Goal: Task Accomplishment & Management: Manage account settings

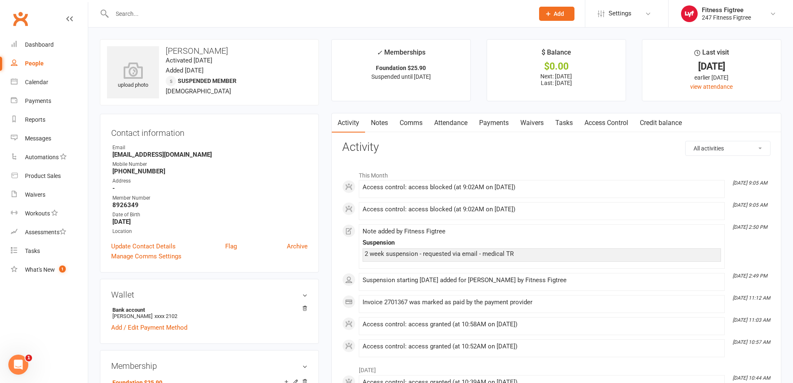
drag, startPoint x: 349, startPoint y: 115, endPoint x: 444, endPoint y: 108, distance: 95.6
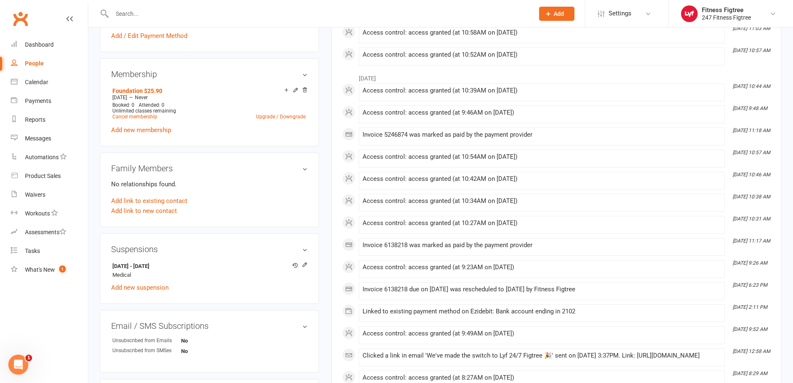
scroll to position [375, 0]
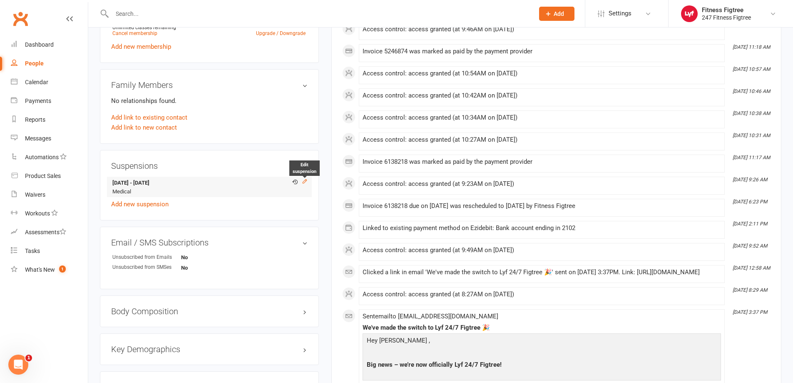
click at [302, 181] on icon at bounding box center [305, 181] width 6 height 6
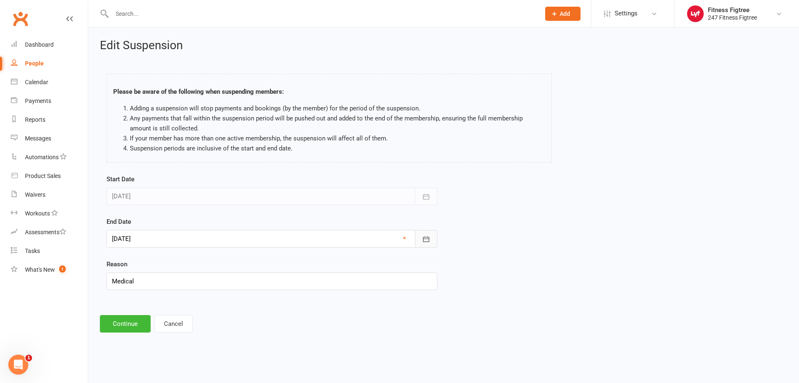
click at [422, 237] on icon "button" at bounding box center [426, 239] width 8 height 8
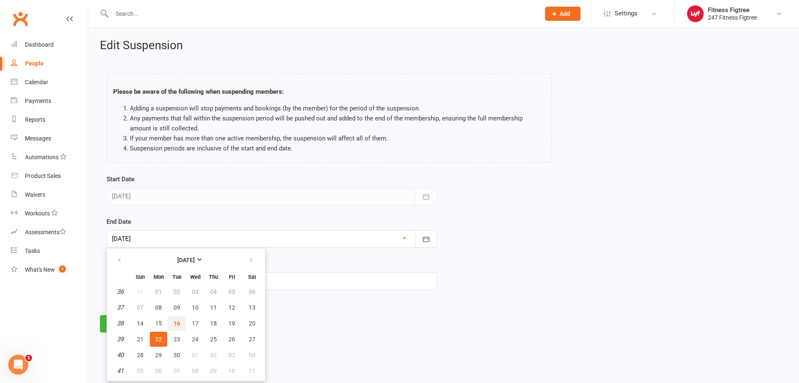
click at [182, 324] on button "16" at bounding box center [176, 323] width 17 height 15
type input "[DATE]"
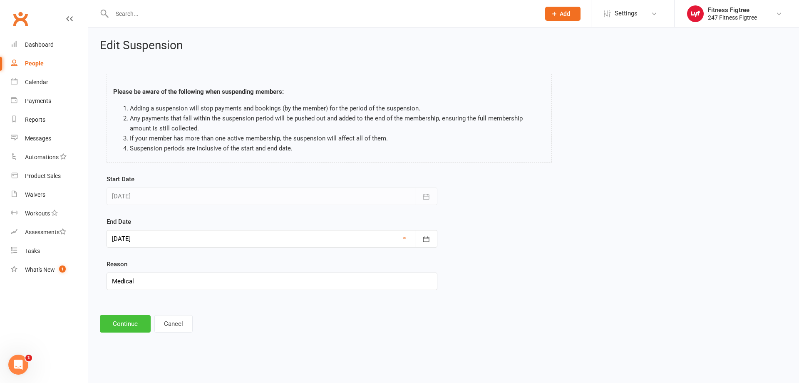
click at [127, 324] on button "Continue" at bounding box center [125, 323] width 51 height 17
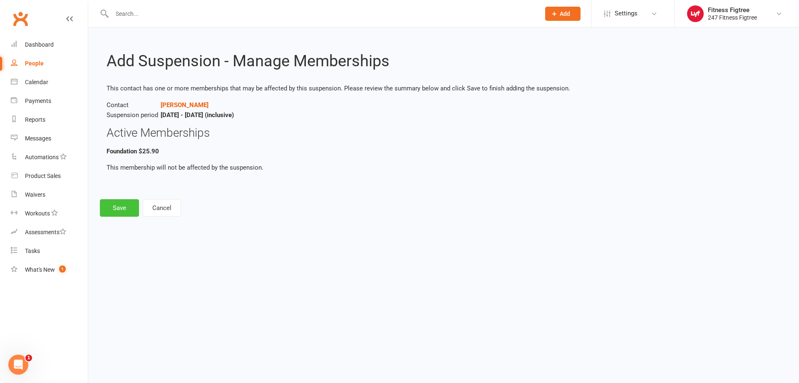
click at [118, 209] on button "Save" at bounding box center [119, 207] width 39 height 17
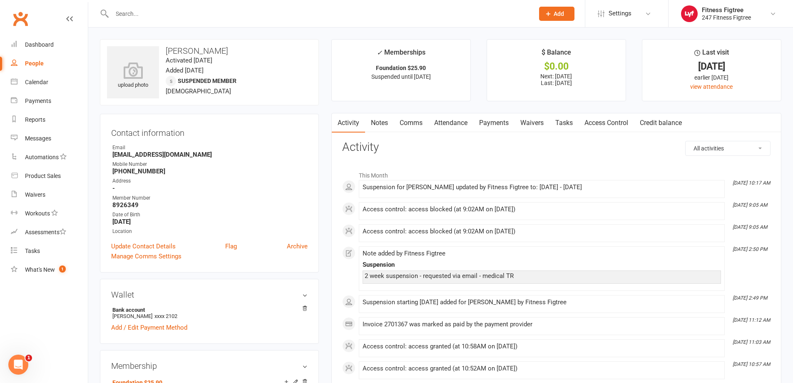
drag, startPoint x: 380, startPoint y: 122, endPoint x: 385, endPoint y: 121, distance: 5.5
click at [380, 122] on link "Notes" at bounding box center [379, 122] width 29 height 19
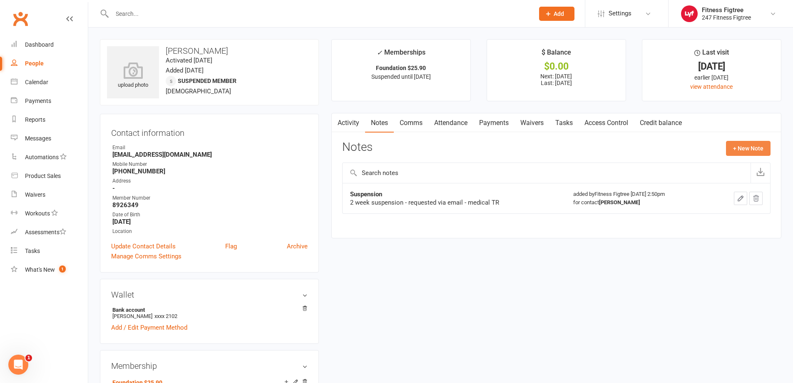
click at [759, 145] on button "+ New Note" at bounding box center [748, 148] width 45 height 15
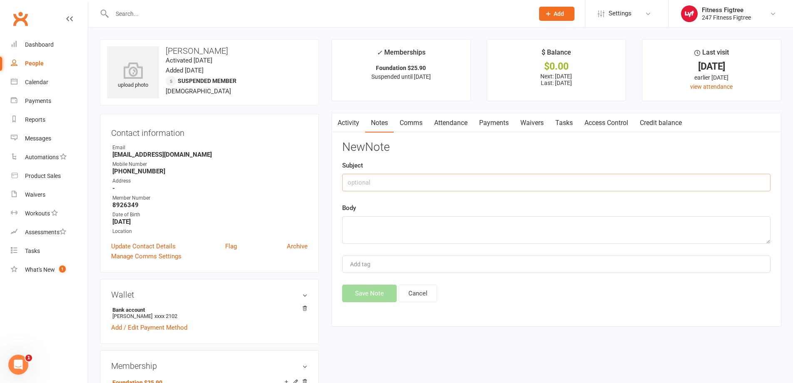
click at [387, 186] on input "text" at bounding box center [556, 182] width 428 height 17
click at [394, 233] on textarea at bounding box center [556, 229] width 428 height 27
type textarea "Member requested to reactivated membership"
click at [372, 182] on input "text" at bounding box center [556, 182] width 428 height 17
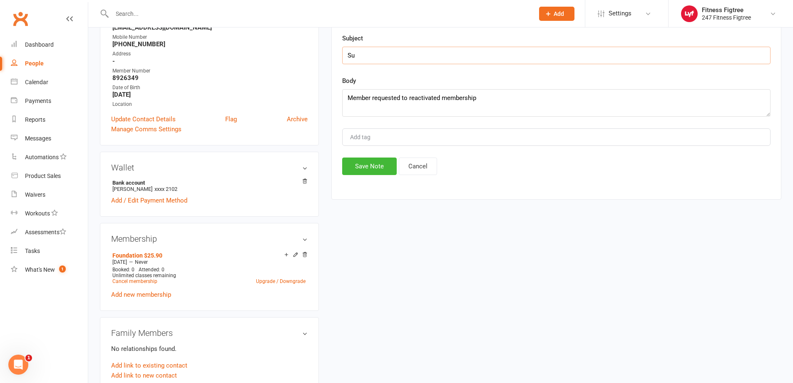
scroll to position [125, 0]
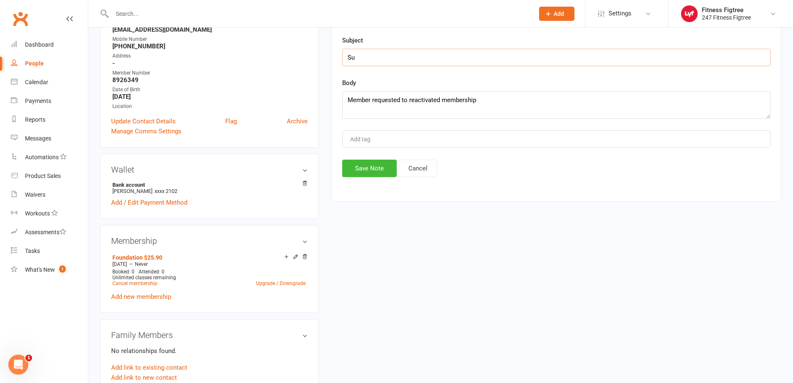
click at [357, 62] on input "Su" at bounding box center [556, 57] width 428 height 17
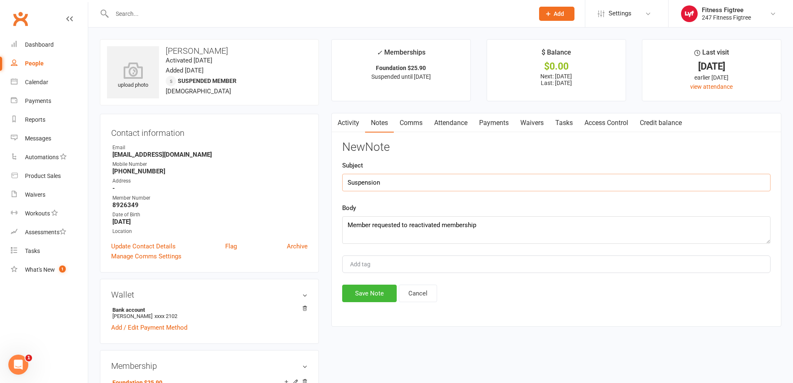
scroll to position [83, 0]
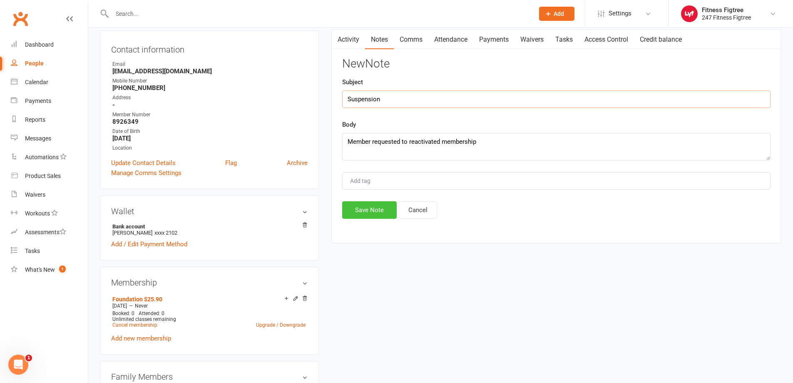
type input "Suspension"
click at [374, 209] on button "Save Note" at bounding box center [369, 209] width 55 height 17
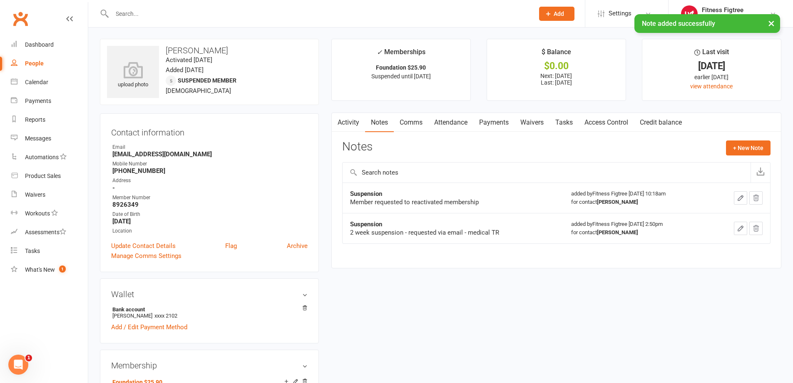
scroll to position [0, 0]
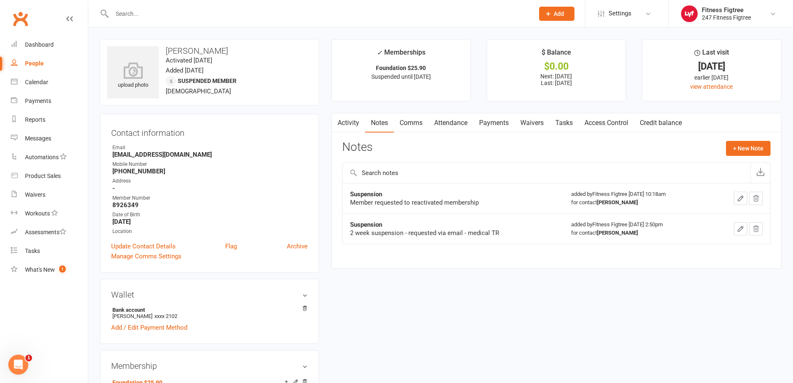
click at [492, 121] on link "Payments" at bounding box center [493, 122] width 41 height 19
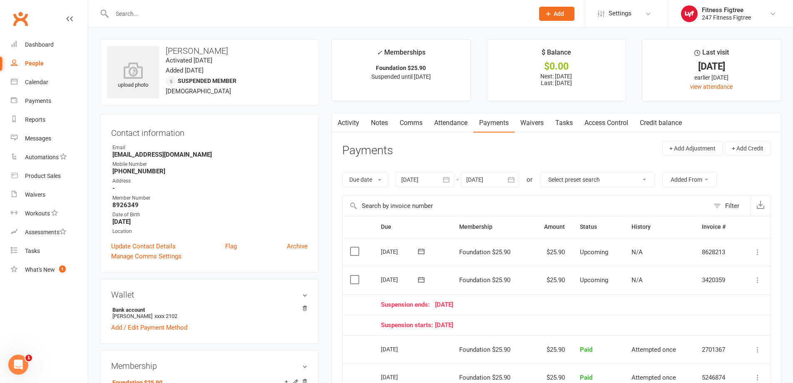
scroll to position [83, 0]
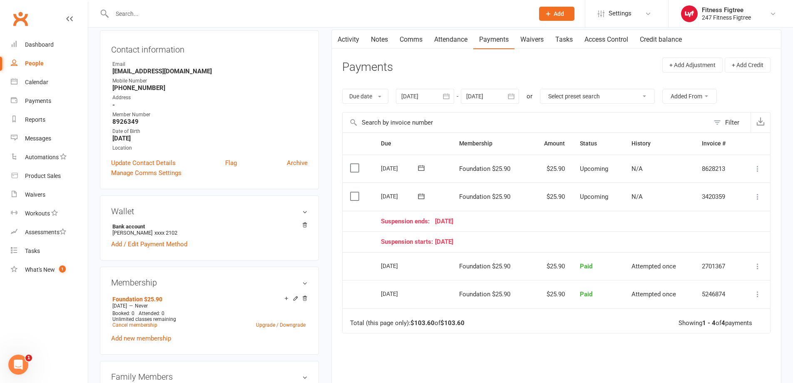
click at [137, 12] on input "text" at bounding box center [319, 14] width 419 height 12
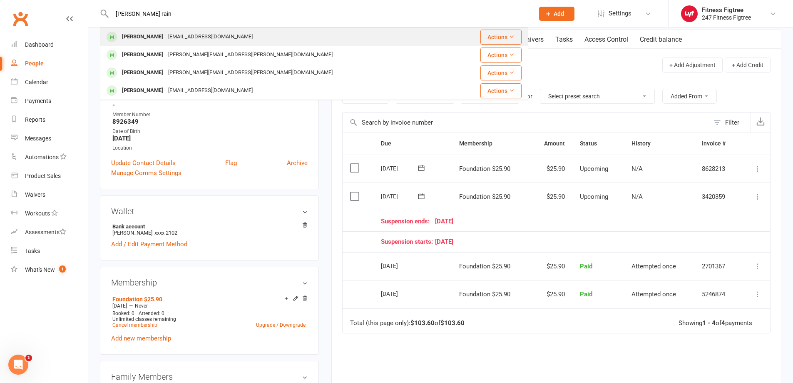
type input "[PERSON_NAME] rain"
click at [195, 38] on div "[EMAIL_ADDRESS][DOMAIN_NAME]" at bounding box center [211, 37] width 90 height 12
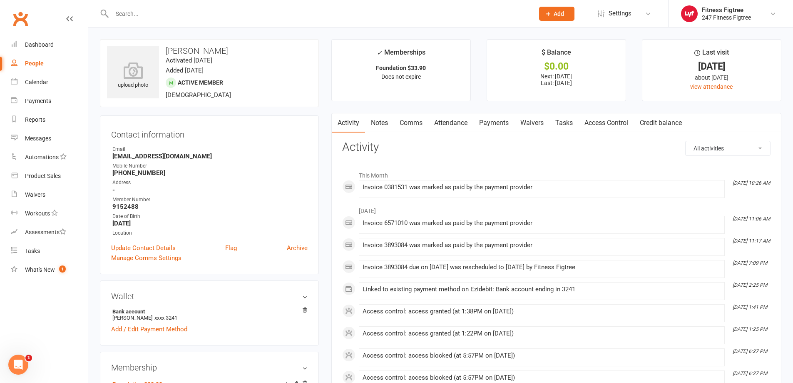
click at [492, 120] on link "Payments" at bounding box center [493, 122] width 41 height 19
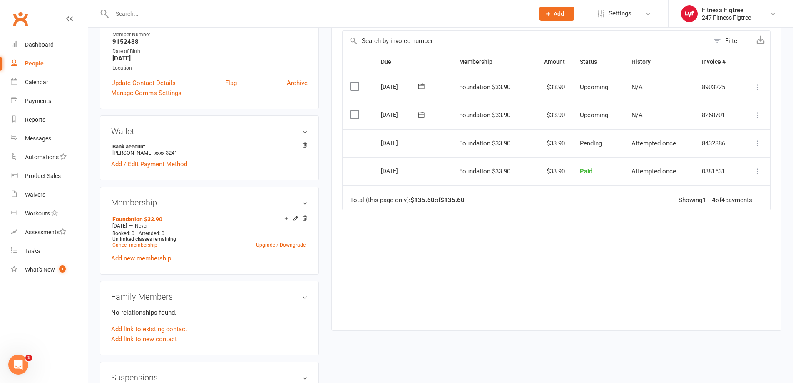
scroll to position [167, 0]
click at [293, 217] on icon at bounding box center [296, 217] width 6 height 6
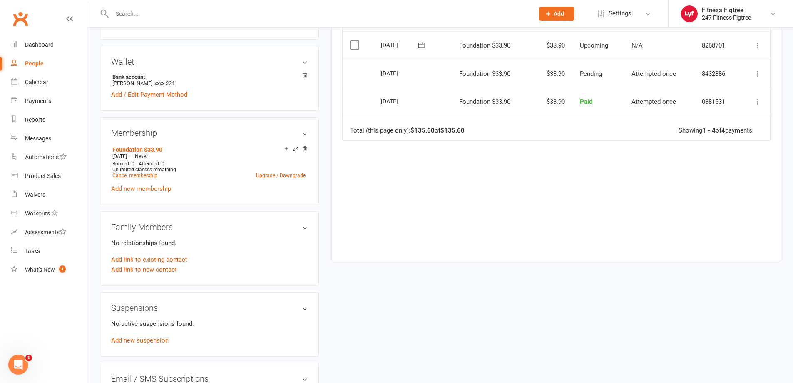
scroll to position [250, 0]
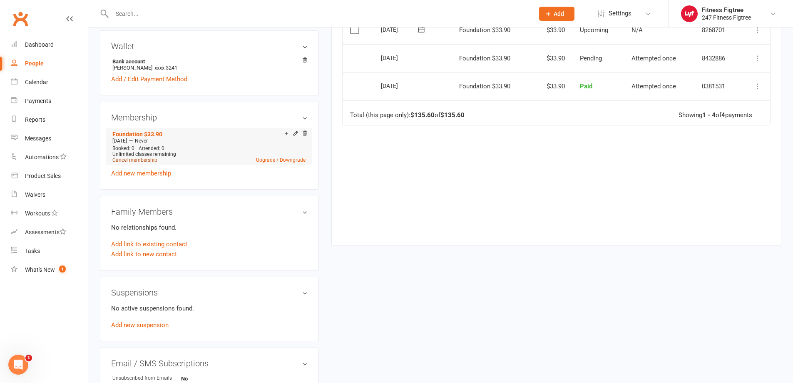
click at [142, 159] on link "Cancel membership" at bounding box center [134, 160] width 45 height 6
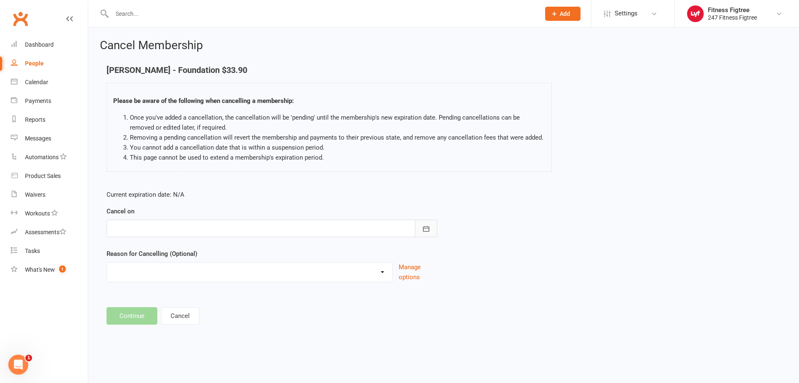
click at [427, 230] on icon "button" at bounding box center [426, 228] width 8 height 8
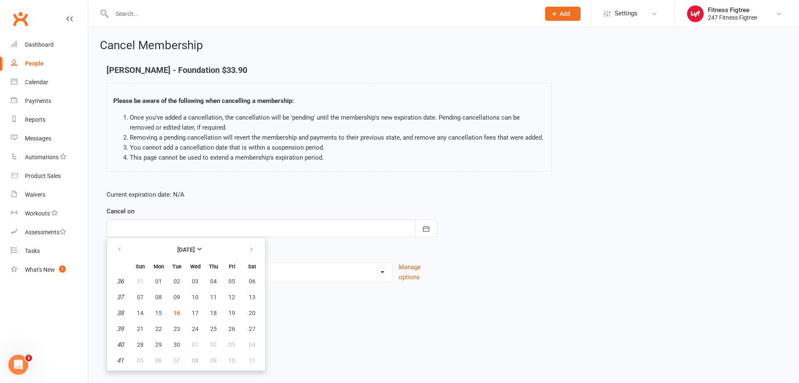
click at [624, 252] on div "Current expiration date: N/A Cancel on [DATE] Sun Mon Tue Wed Thu Fri Sat 36 31…" at bounding box center [443, 238] width 687 height 110
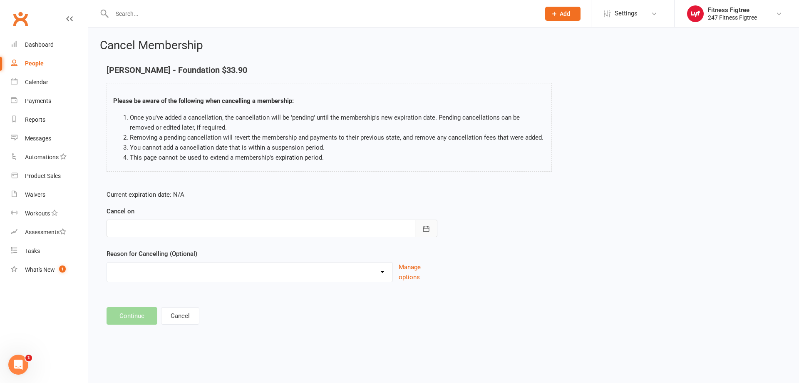
click at [436, 230] on button "button" at bounding box center [426, 227] width 22 height 17
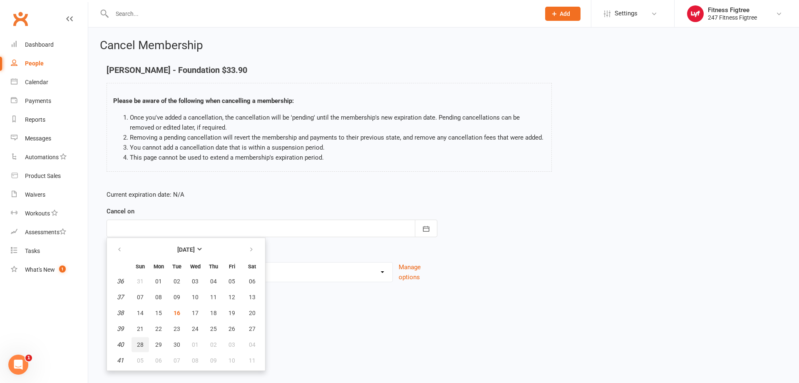
click at [139, 345] on span "28" at bounding box center [140, 344] width 7 height 7
type input "[DATE]"
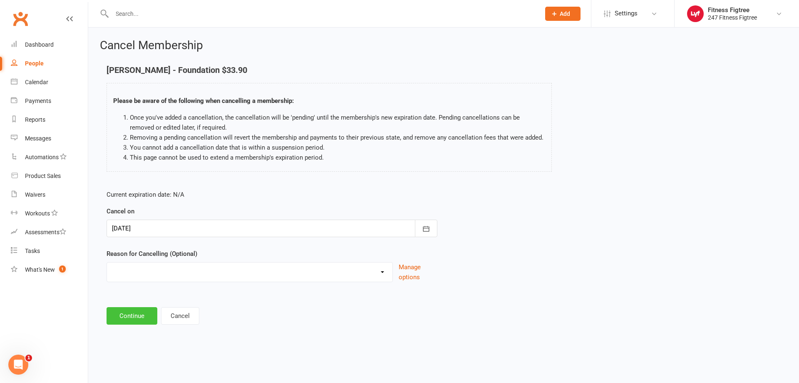
click at [133, 320] on button "Continue" at bounding box center [132, 315] width 51 height 17
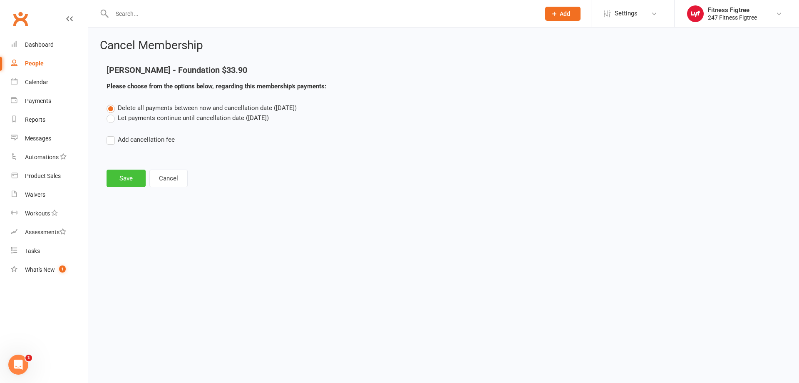
click at [118, 177] on button "Save" at bounding box center [126, 177] width 39 height 17
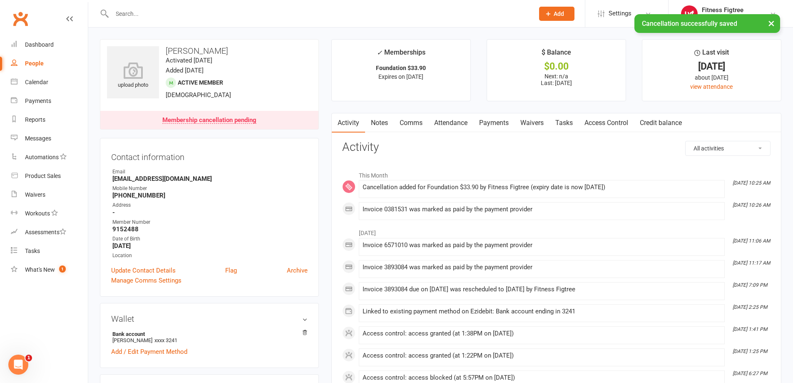
click at [490, 122] on link "Payments" at bounding box center [493, 122] width 41 height 19
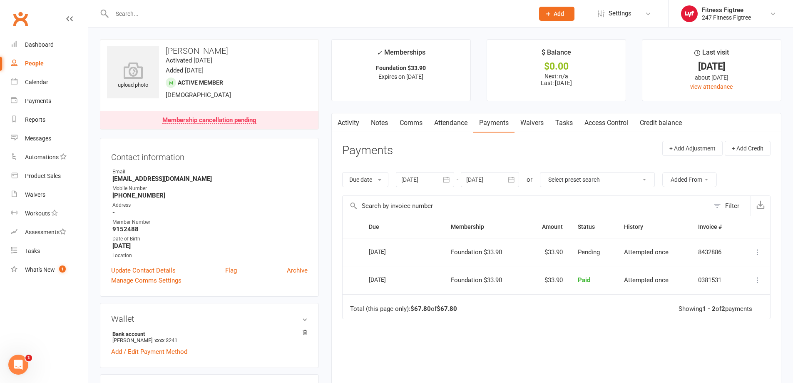
click at [386, 120] on link "Notes" at bounding box center [379, 122] width 29 height 19
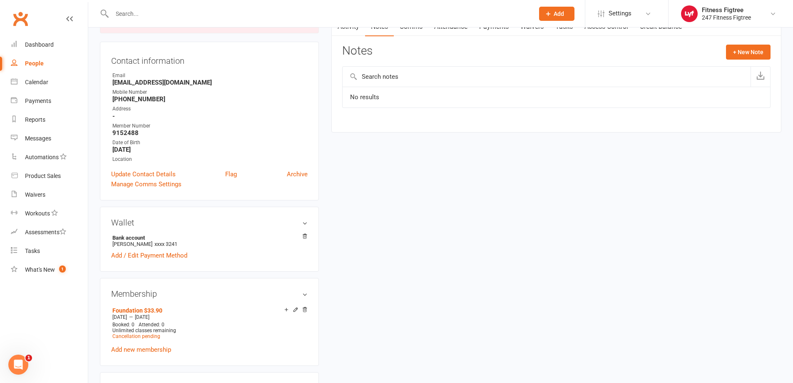
scroll to position [83, 0]
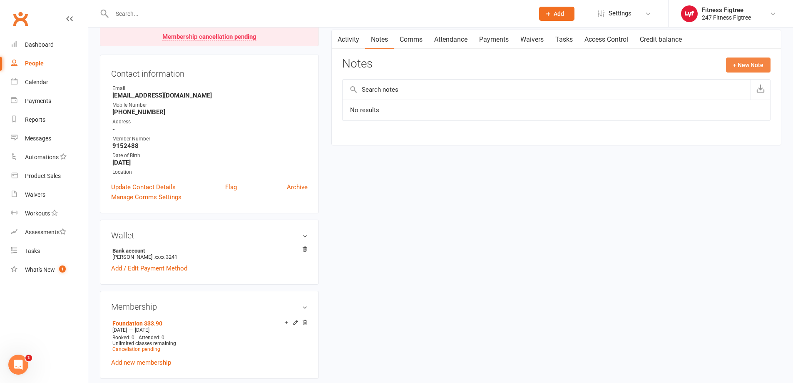
click at [741, 64] on button "+ New Note" at bounding box center [748, 64] width 45 height 15
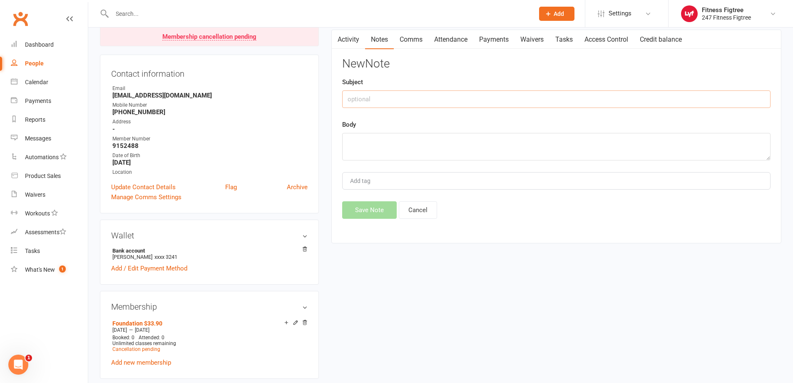
click at [424, 103] on input "text" at bounding box center [556, 98] width 428 height 17
type input "Cancellation"
click at [396, 147] on textarea at bounding box center [556, 146] width 428 height 27
type textarea "a"
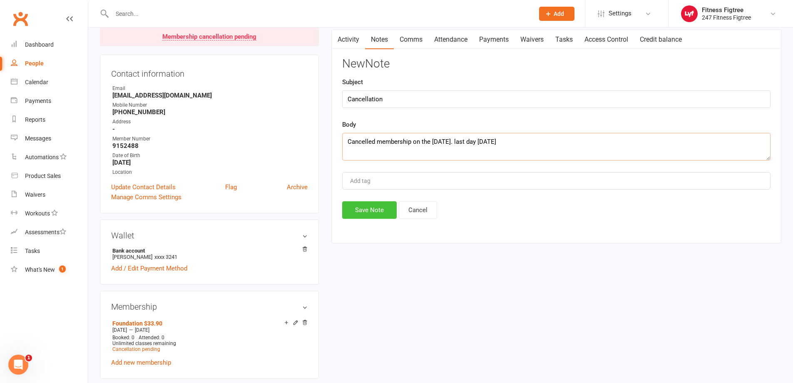
type textarea "Cancelled membership on the [DATE]. last day [DATE]"
click at [354, 208] on button "Save Note" at bounding box center [369, 209] width 55 height 17
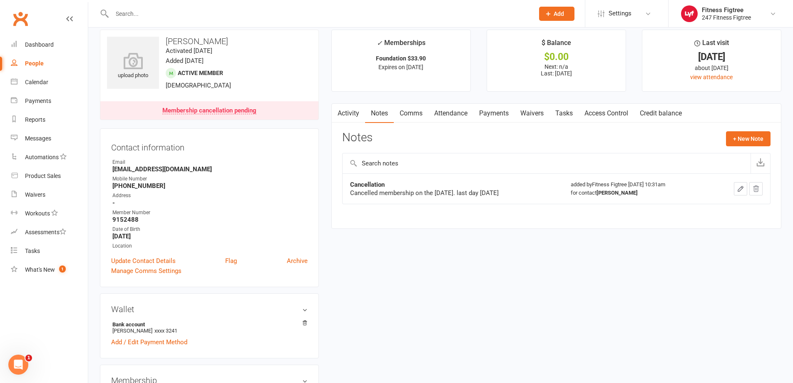
scroll to position [0, 0]
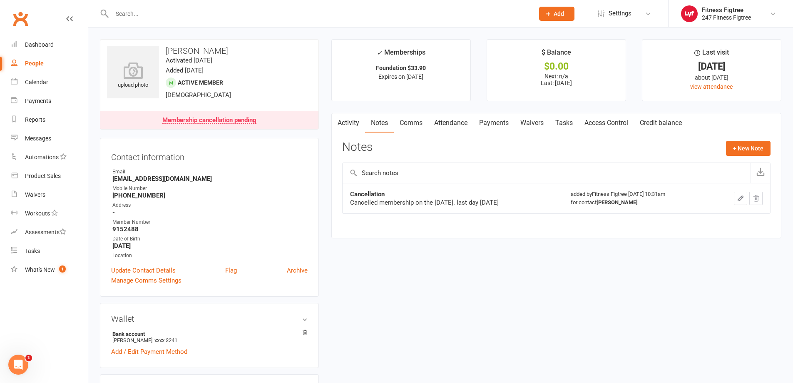
click at [177, 12] on input "text" at bounding box center [319, 14] width 419 height 12
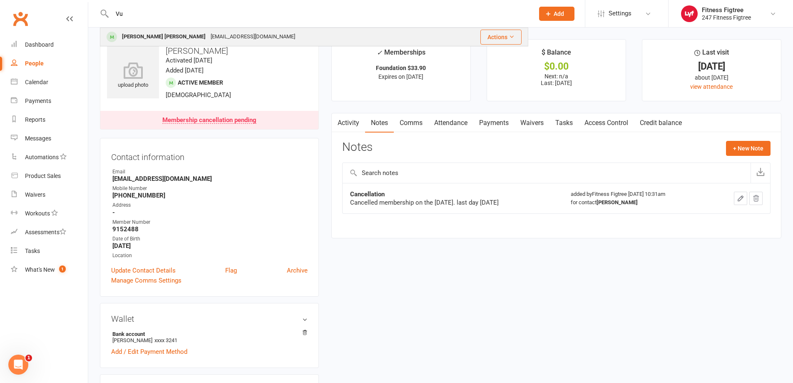
type input "Vu"
click at [208, 35] on div "[EMAIL_ADDRESS][DOMAIN_NAME]" at bounding box center [253, 37] width 90 height 12
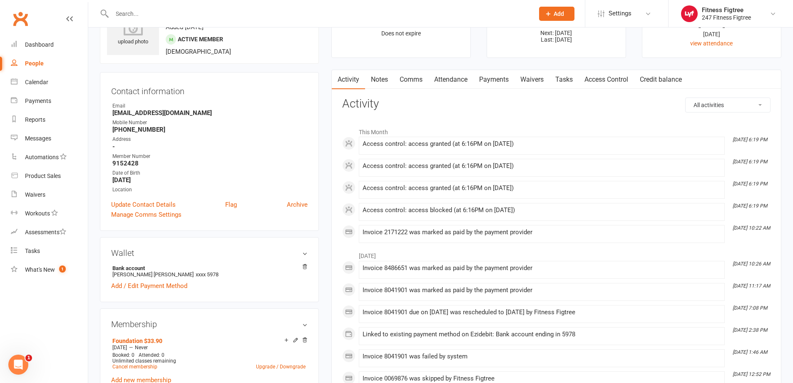
scroll to position [42, 0]
click at [497, 80] on link "Payments" at bounding box center [493, 81] width 41 height 19
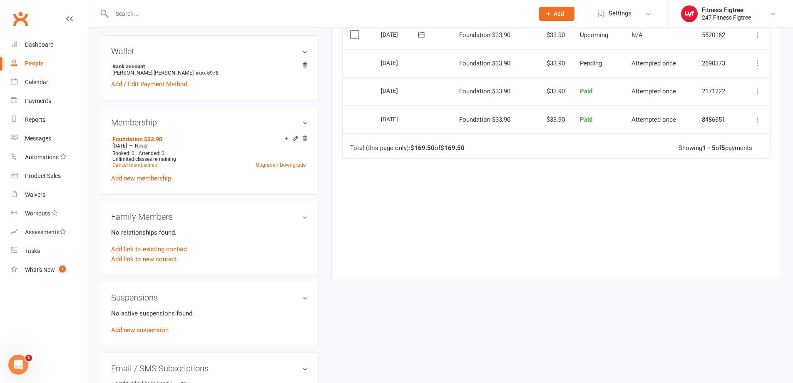
scroll to position [250, 0]
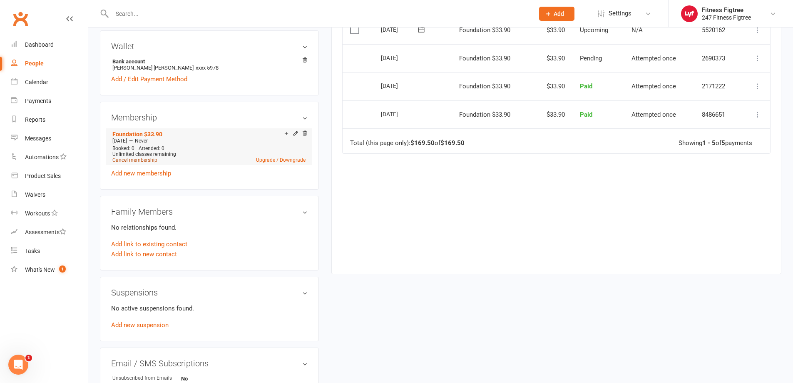
click at [126, 157] on link "Cancel membership" at bounding box center [134, 160] width 45 height 6
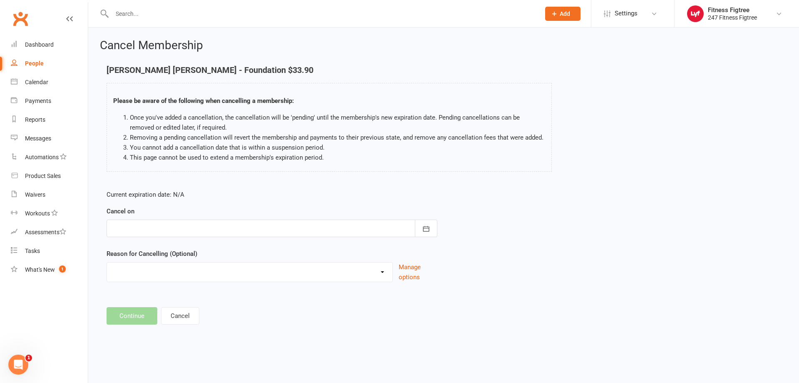
click at [170, 232] on div at bounding box center [272, 227] width 331 height 17
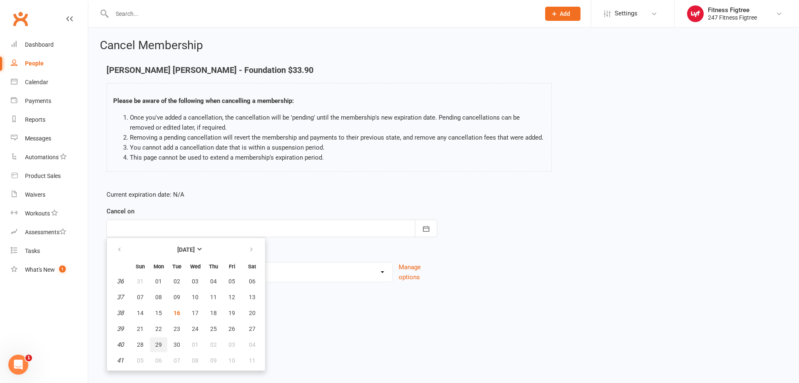
click at [157, 347] on span "29" at bounding box center [158, 344] width 7 height 7
type input "[DATE]"
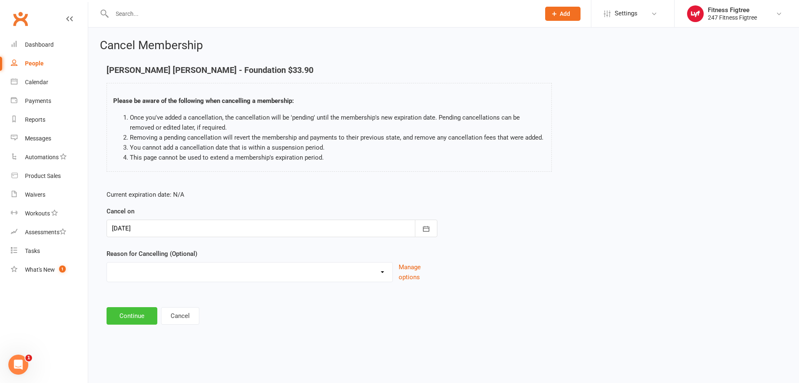
click at [132, 317] on button "Continue" at bounding box center [132, 315] width 51 height 17
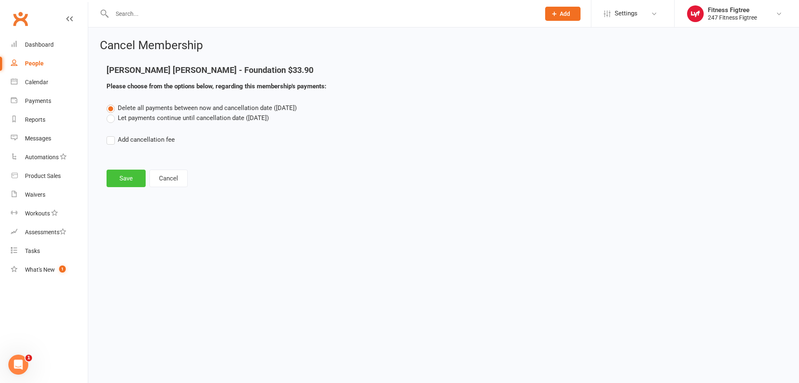
click at [121, 173] on button "Save" at bounding box center [126, 177] width 39 height 17
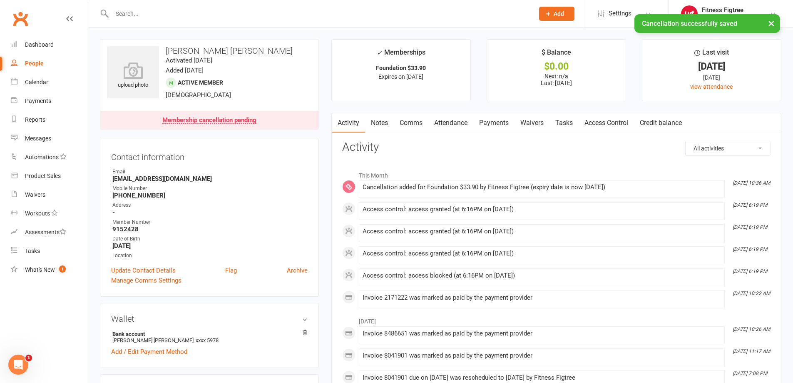
click at [379, 122] on link "Notes" at bounding box center [379, 122] width 29 height 19
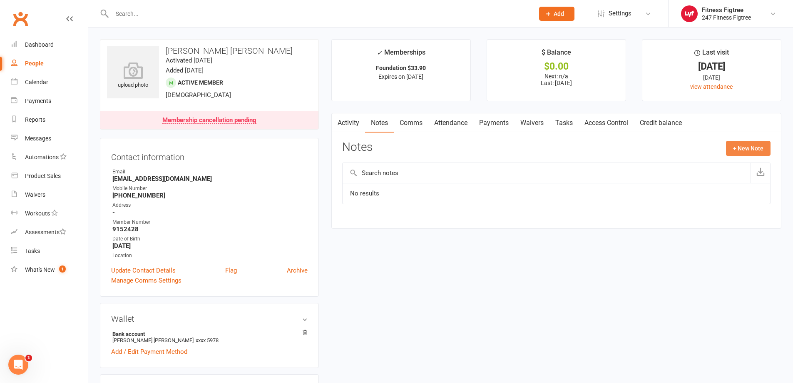
click at [743, 149] on button "+ New Note" at bounding box center [748, 148] width 45 height 15
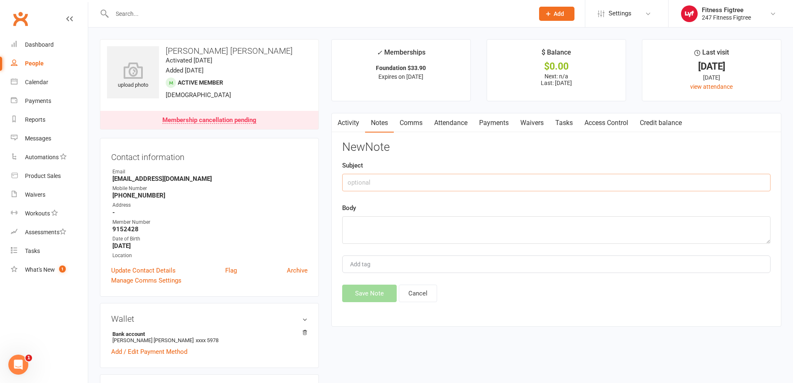
click at [393, 187] on input "text" at bounding box center [556, 182] width 428 height 17
type input "Cancellation"
click at [364, 227] on textarea at bounding box center [556, 229] width 428 height 27
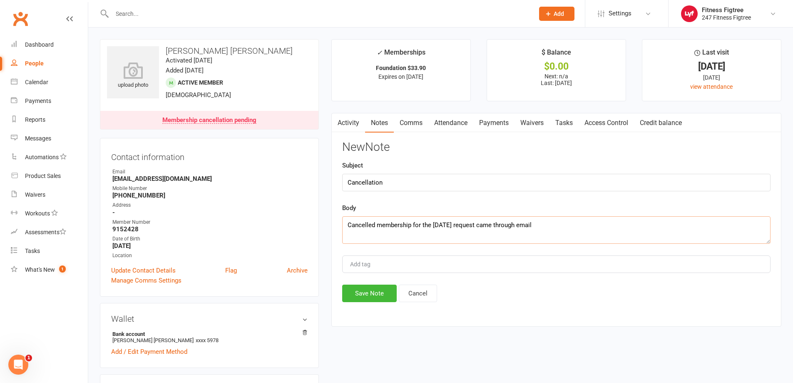
click at [470, 224] on textarea "Cancelled membership for the [DATE] request came through email" at bounding box center [556, 229] width 428 height 27
type textarea "Cancelled membership for the [DATE] Request came through email"
click at [377, 294] on button "Save Note" at bounding box center [369, 292] width 55 height 17
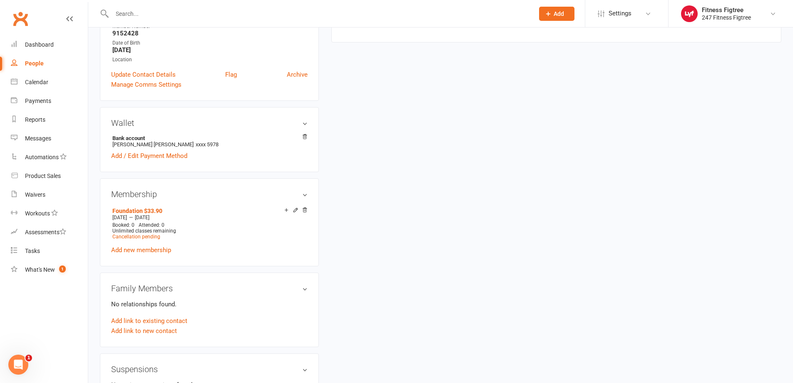
scroll to position [250, 0]
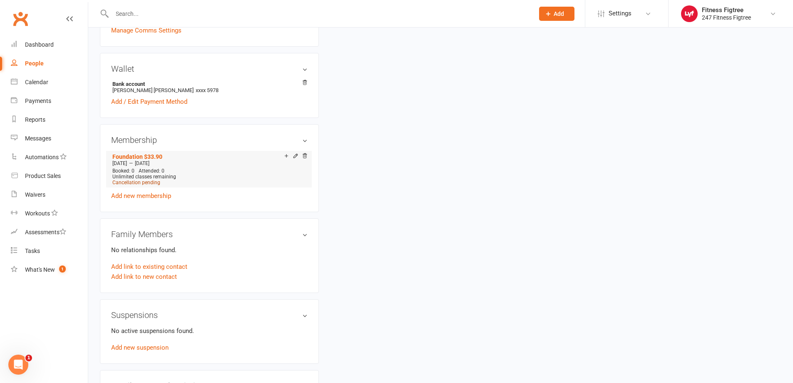
click at [140, 183] on span "Cancellation pending" at bounding box center [136, 182] width 48 height 6
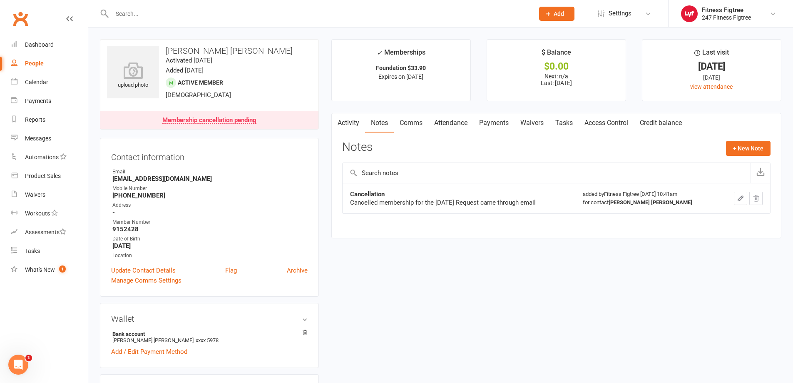
click at [42, 63] on div "People" at bounding box center [34, 63] width 19 height 7
select select "100"
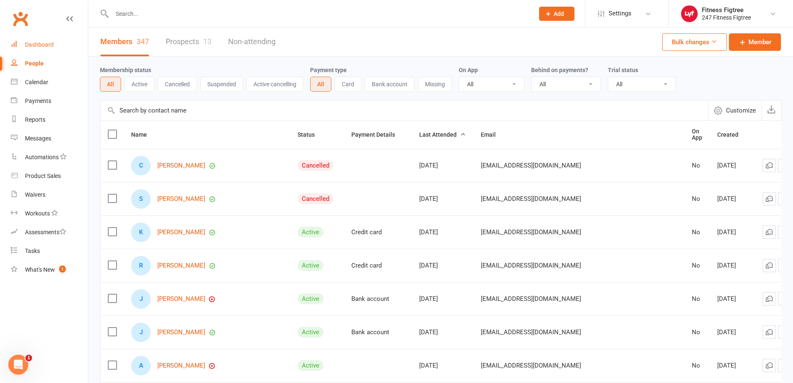
click at [48, 43] on div "Dashboard" at bounding box center [39, 44] width 29 height 7
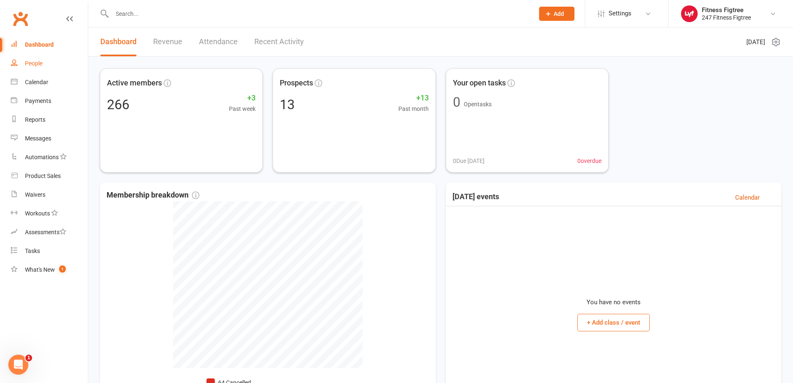
click at [50, 62] on link "People" at bounding box center [49, 63] width 77 height 19
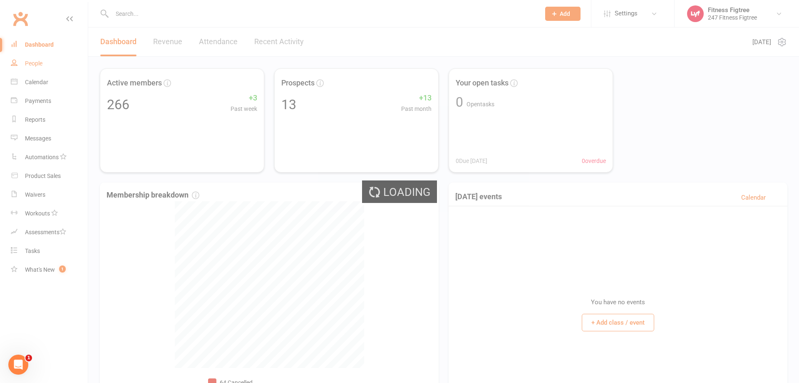
select select "100"
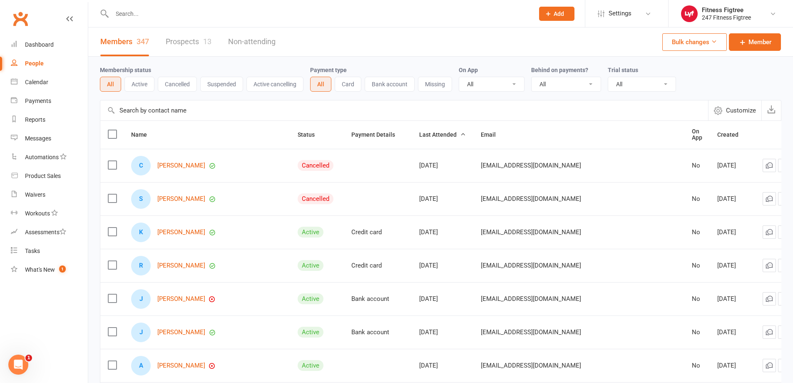
click at [158, 10] on input "text" at bounding box center [319, 14] width 419 height 12
paste input "[PERSON_NAME]"
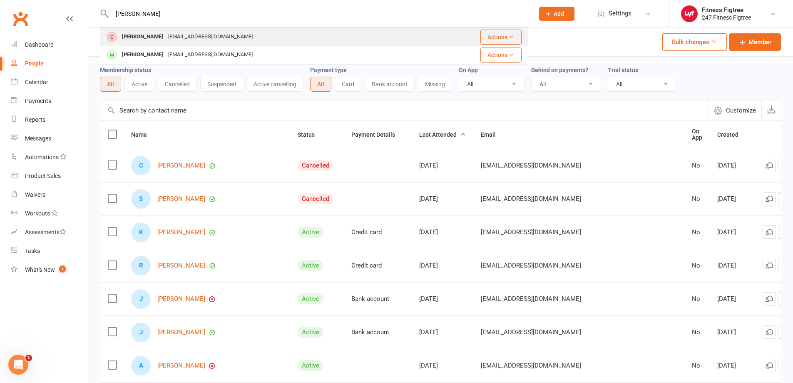
type input "[PERSON_NAME]"
click at [141, 35] on div "[PERSON_NAME]" at bounding box center [143, 37] width 46 height 12
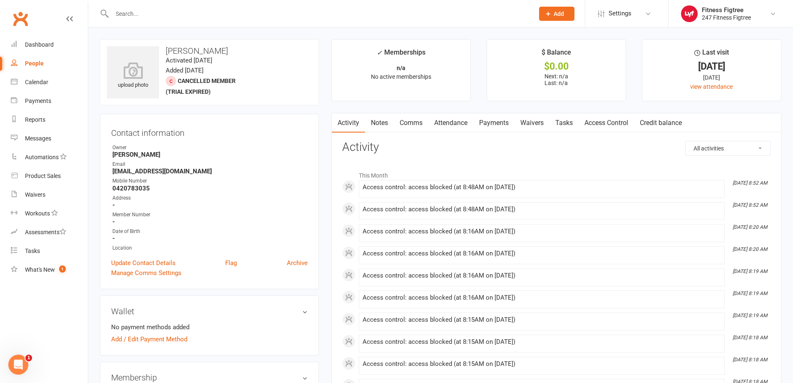
click at [413, 120] on link "Comms" at bounding box center [411, 122] width 35 height 19
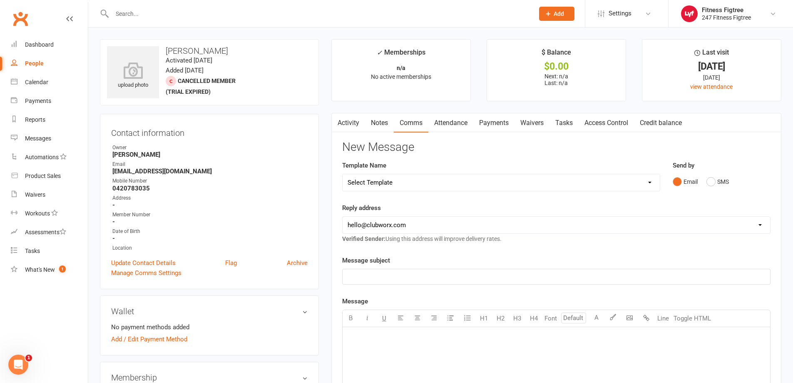
click at [384, 123] on link "Notes" at bounding box center [379, 122] width 29 height 19
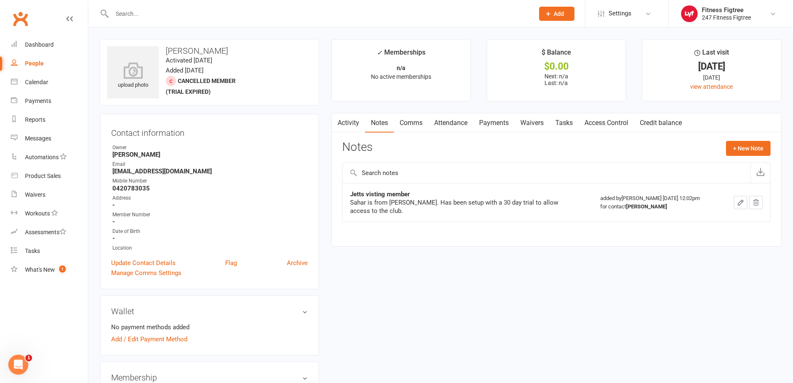
click at [462, 118] on link "Attendance" at bounding box center [450, 122] width 45 height 19
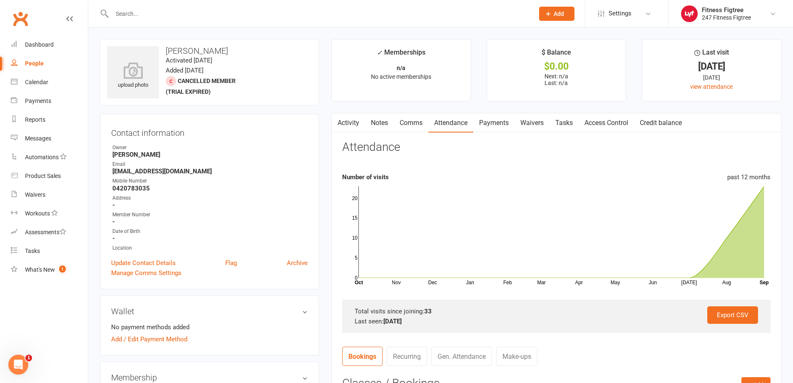
click at [413, 122] on link "Comms" at bounding box center [411, 122] width 35 height 19
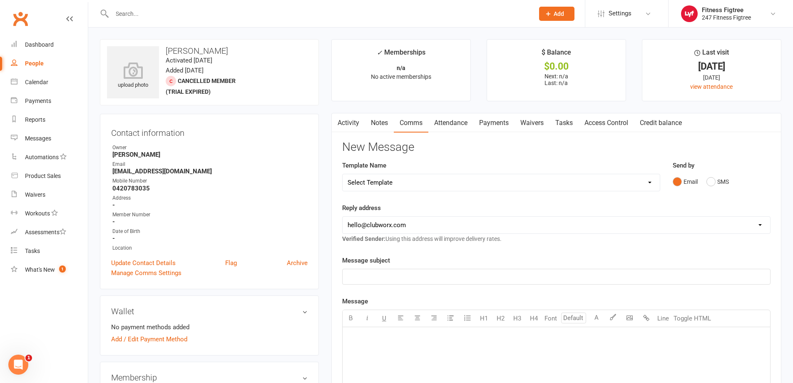
click at [351, 121] on link "Activity" at bounding box center [348, 122] width 33 height 19
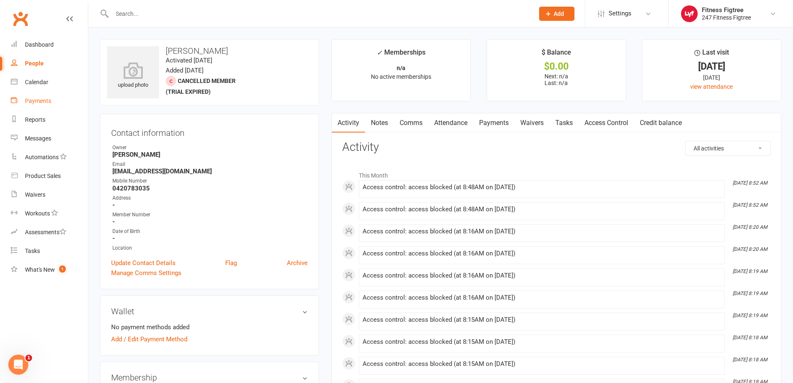
click at [42, 104] on div "Payments" at bounding box center [38, 100] width 26 height 7
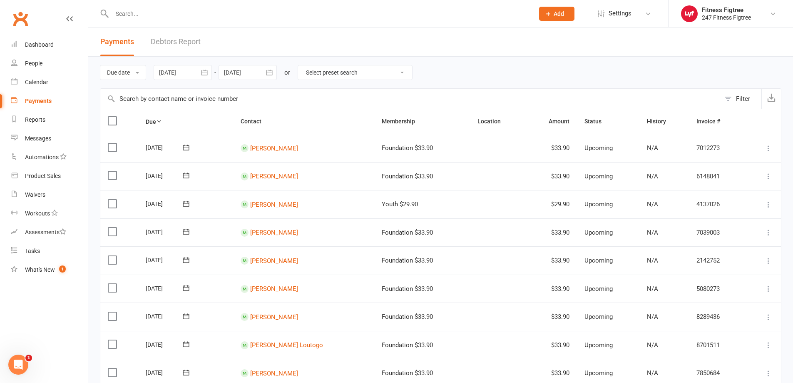
click at [377, 71] on select "Select preset search All failures All skipped payments All pending payments Suc…" at bounding box center [355, 72] width 114 height 14
select select "0"
click at [304, 65] on select "Select preset search All failures All skipped payments All pending payments Suc…" at bounding box center [355, 72] width 114 height 14
type input "[DATE]"
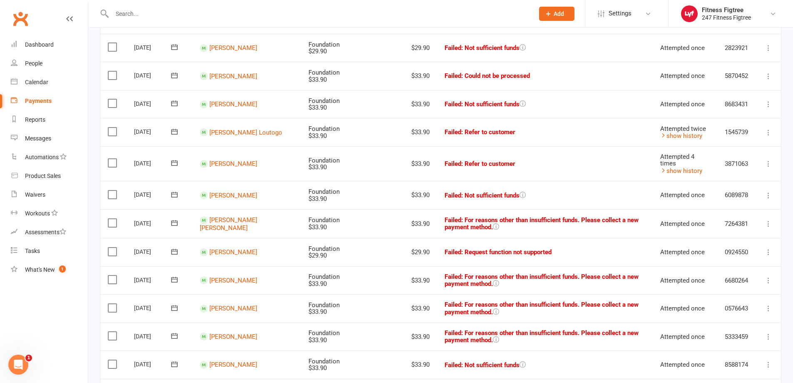
scroll to position [520, 0]
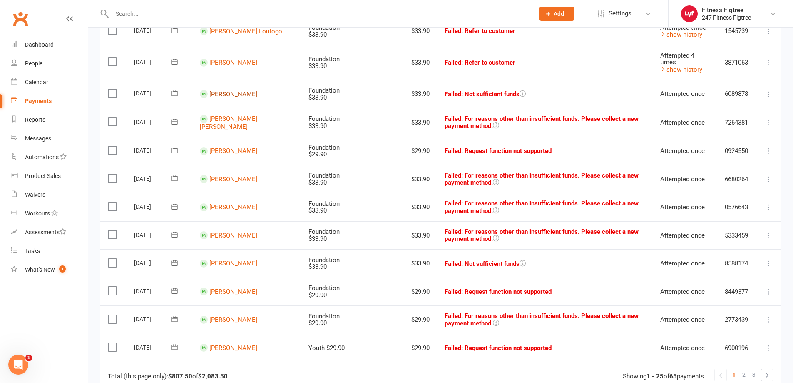
click at [226, 91] on link "[PERSON_NAME]" at bounding box center [233, 93] width 48 height 7
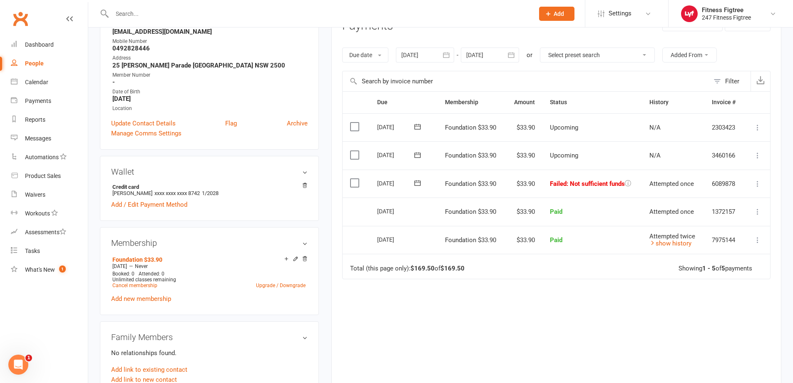
scroll to position [125, 0]
click at [752, 186] on td "Mark as Paid (Cash) Mark as Paid (POS) Mark as Paid (Other) Skip Retry now More…" at bounding box center [757, 183] width 26 height 28
click at [756, 185] on icon at bounding box center [758, 183] width 8 height 8
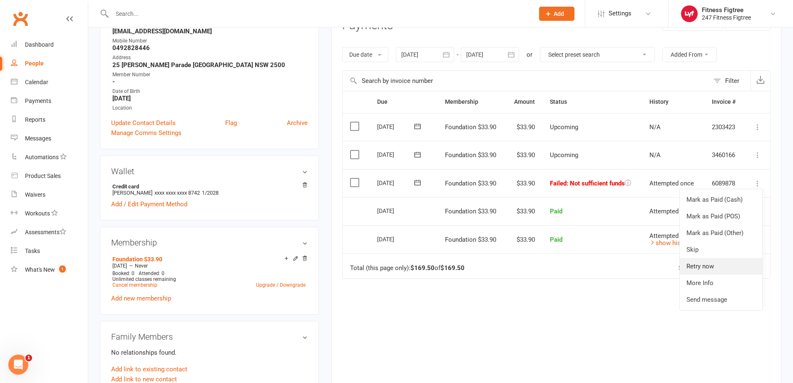
click at [731, 259] on link "Retry now" at bounding box center [721, 266] width 82 height 17
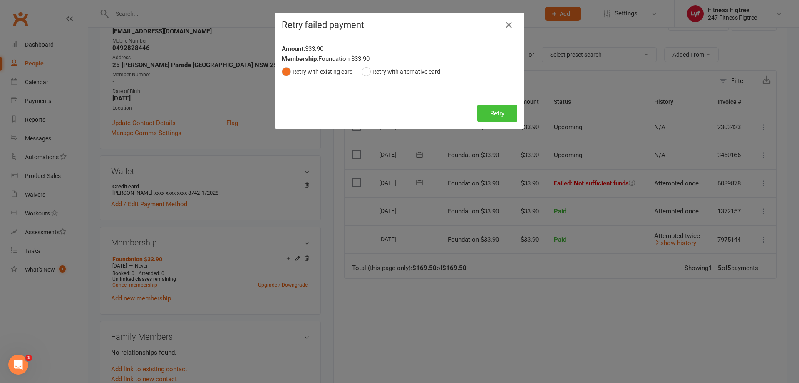
click at [506, 113] on button "Retry" at bounding box center [498, 113] width 40 height 17
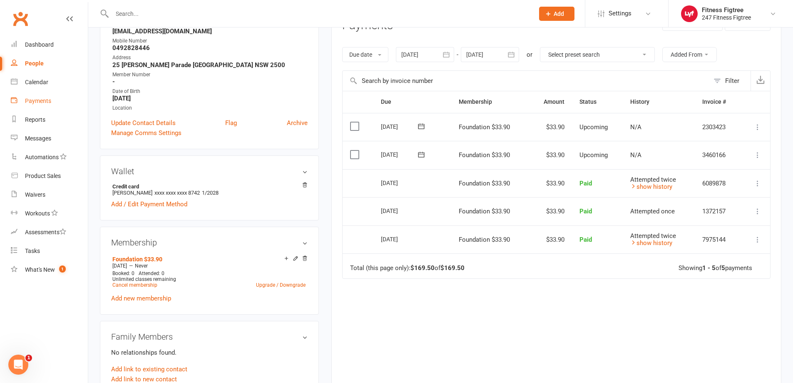
click at [42, 102] on div "Payments" at bounding box center [38, 100] width 26 height 7
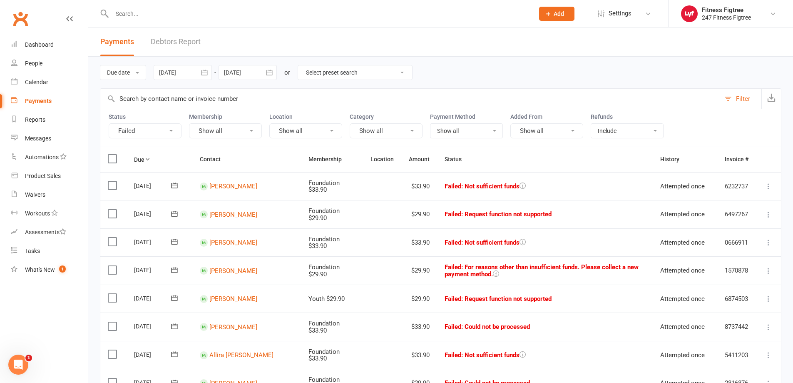
click at [229, 236] on td "[PERSON_NAME]" at bounding box center [246, 242] width 109 height 28
click at [229, 241] on link "[PERSON_NAME]" at bounding box center [233, 242] width 48 height 7
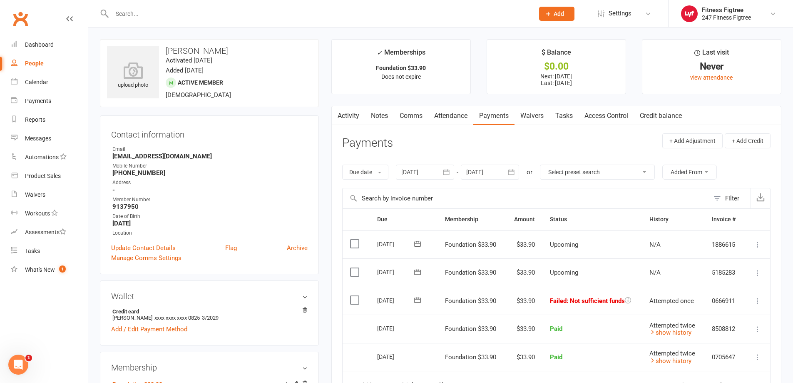
click at [756, 301] on icon at bounding box center [758, 300] width 8 height 8
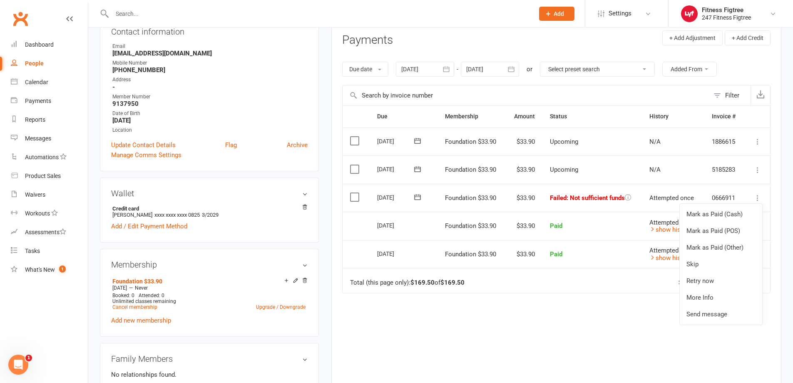
scroll to position [125, 0]
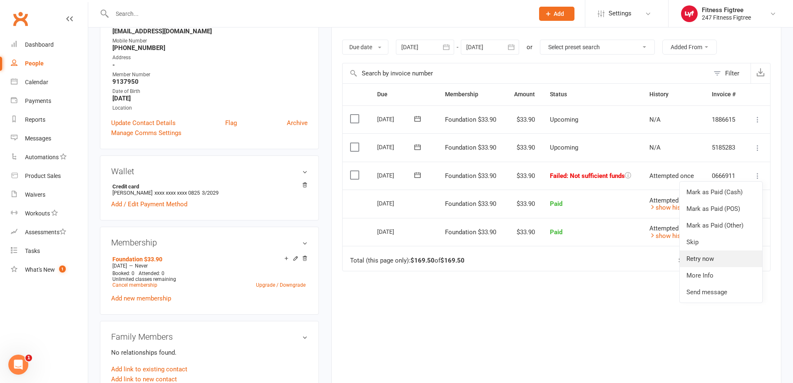
click at [731, 258] on link "Retry now" at bounding box center [721, 258] width 82 height 17
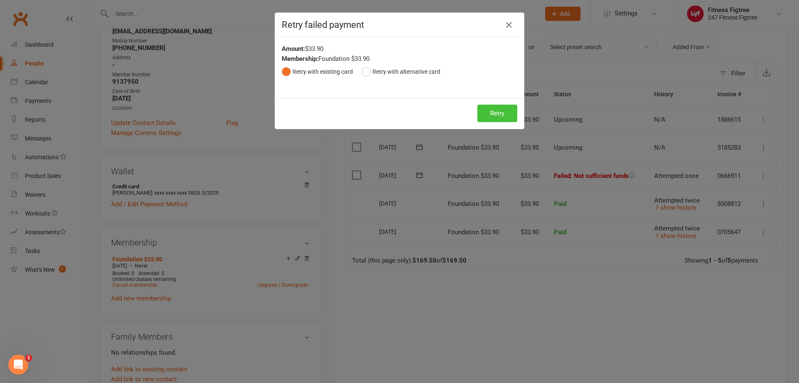
click at [498, 115] on button "Retry" at bounding box center [498, 113] width 40 height 17
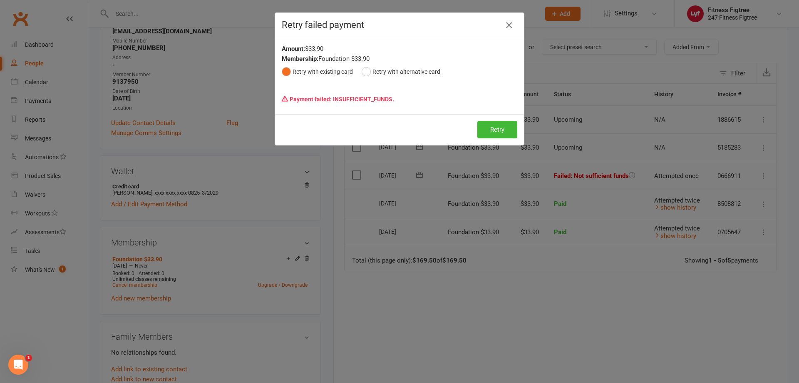
click at [508, 23] on icon "button" at bounding box center [509, 25] width 10 height 10
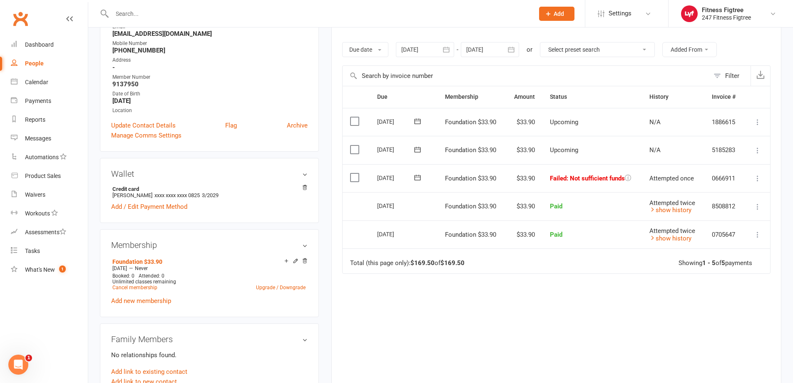
scroll to position [0, 0]
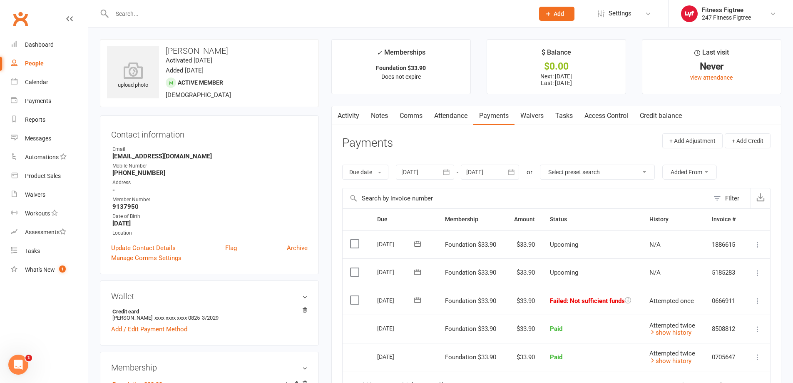
click at [411, 117] on link "Comms" at bounding box center [411, 115] width 35 height 19
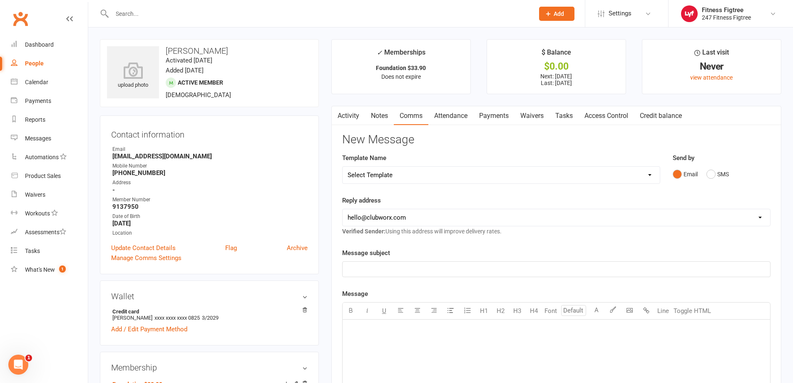
click at [604, 172] on select "Select Template [SMS] [Default template - review before using] Appointment remi…" at bounding box center [501, 175] width 317 height 17
click at [343, 167] on select "Select Template [SMS] [Default template - review before using] Appointment remi…" at bounding box center [501, 175] width 317 height 17
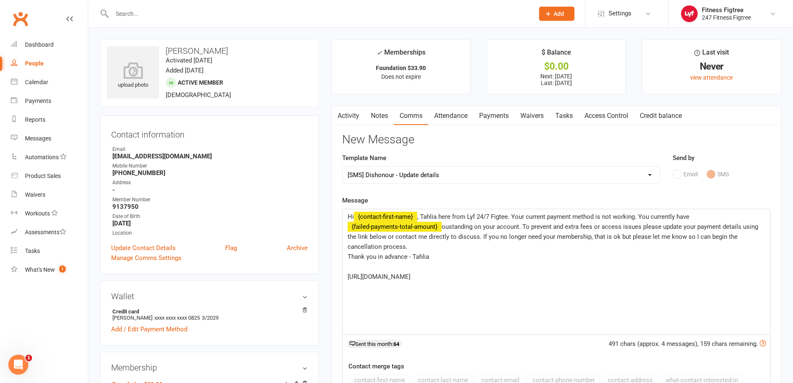
click at [591, 187] on div "Template Name Select Template [SMS] [Default template - review before using] Ap…" at bounding box center [501, 174] width 331 height 42
click at [631, 173] on select "Select Template [SMS] [Default template - review before using] Appointment remi…" at bounding box center [501, 175] width 317 height 17
select select "18"
click at [343, 167] on select "Select Template [SMS] [Default template - review before using] Appointment remi…" at bounding box center [501, 175] width 317 height 17
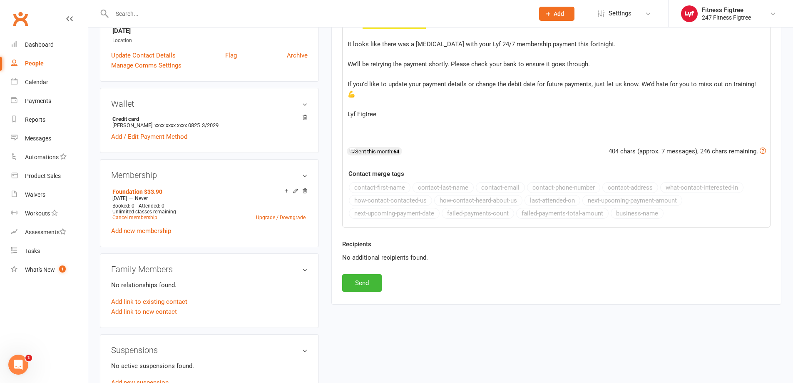
scroll to position [208, 0]
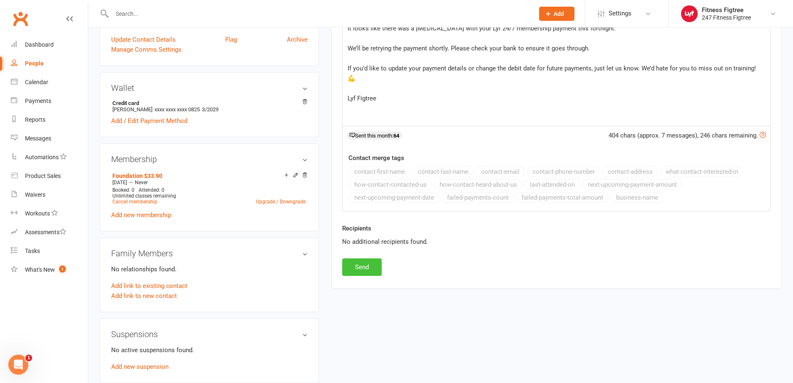
click at [361, 269] on button "Send" at bounding box center [362, 266] width 40 height 17
select select
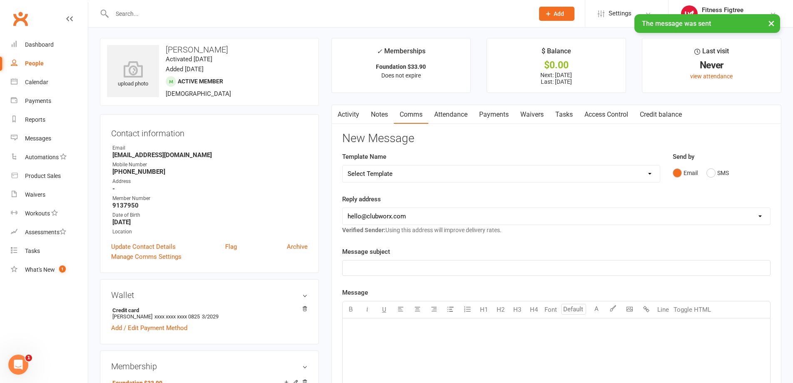
scroll to position [0, 0]
click at [351, 115] on link "Activity" at bounding box center [348, 115] width 33 height 19
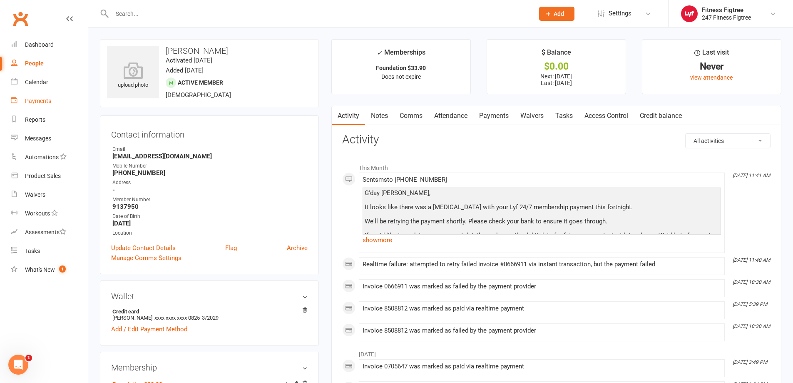
click at [40, 100] on div "Payments" at bounding box center [38, 100] width 26 height 7
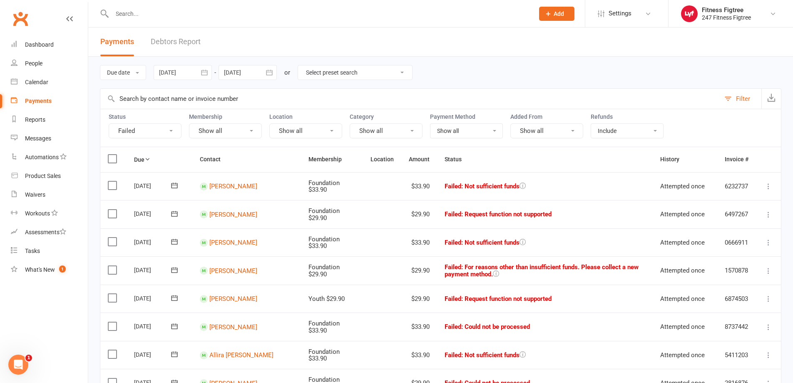
click at [129, 10] on input "text" at bounding box center [319, 14] width 419 height 12
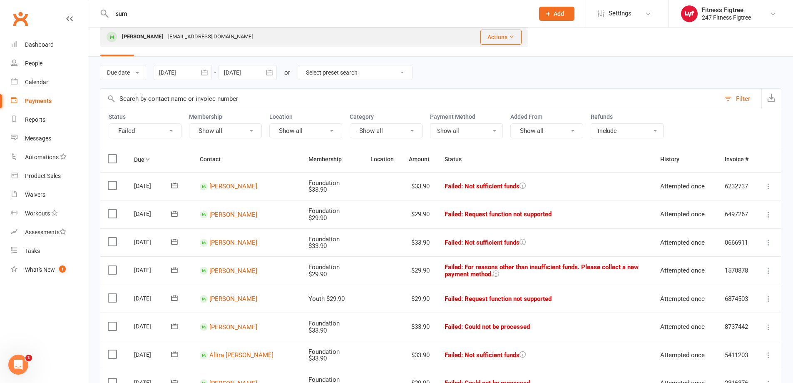
type input "sum"
click at [166, 35] on div "[EMAIL_ADDRESS][DOMAIN_NAME]" at bounding box center [211, 37] width 90 height 12
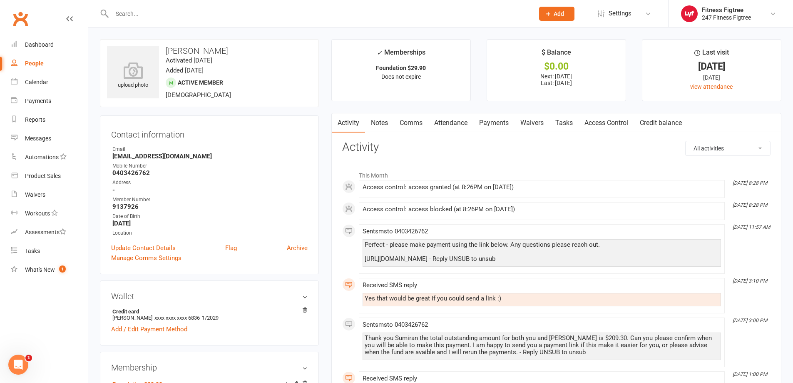
click at [507, 124] on link "Payments" at bounding box center [493, 122] width 41 height 19
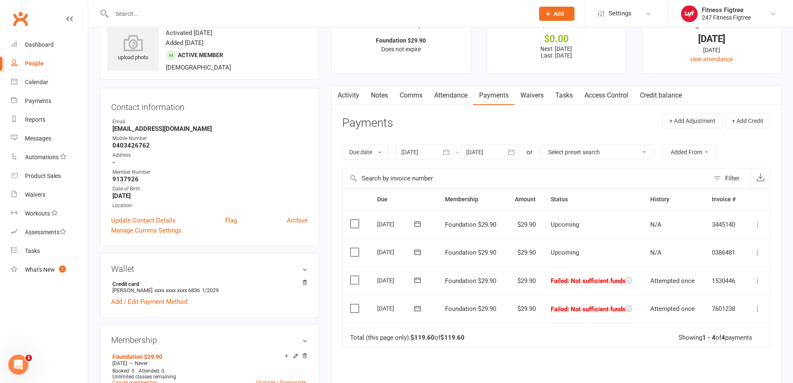
scroll to position [83, 0]
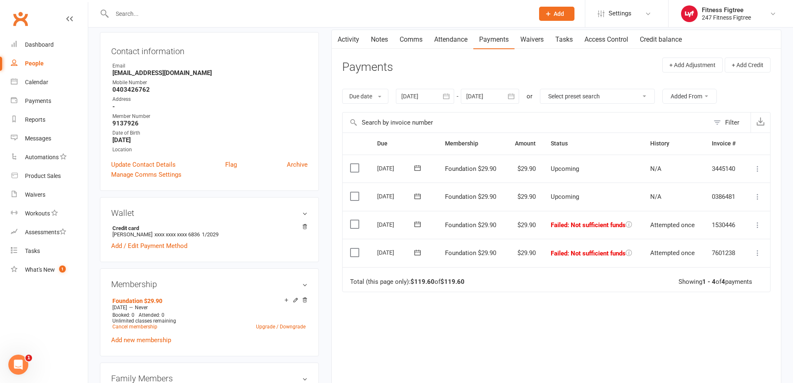
click at [430, 96] on div at bounding box center [425, 96] width 58 height 15
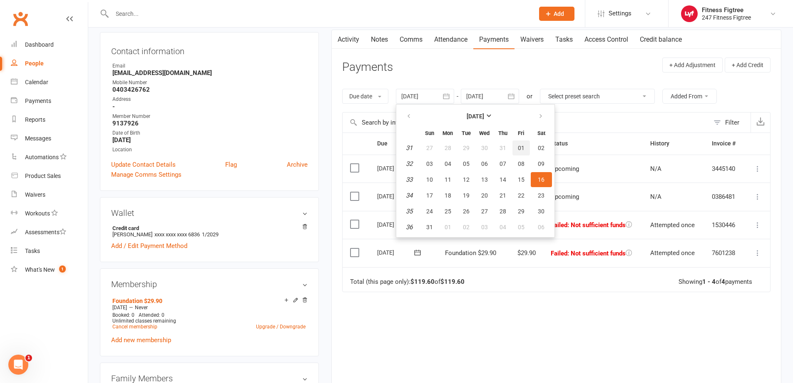
click at [518, 147] on button "01" at bounding box center [521, 147] width 17 height 15
type input "[DATE]"
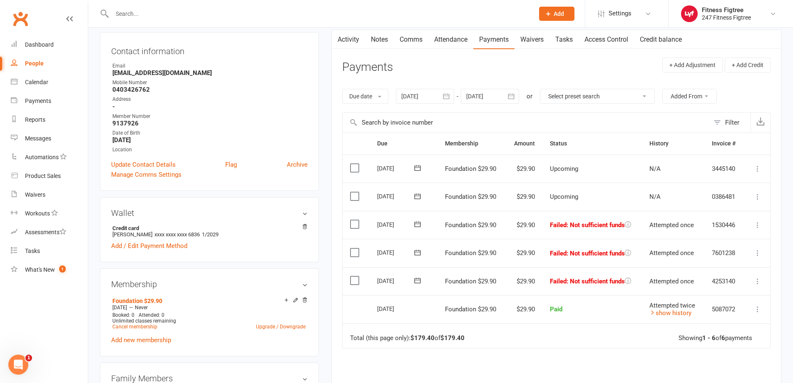
click at [355, 279] on label at bounding box center [355, 280] width 11 height 8
click at [355, 276] on input "checkbox" at bounding box center [352, 276] width 5 height 0
click at [357, 251] on label at bounding box center [355, 252] width 11 height 8
click at [356, 248] on input "checkbox" at bounding box center [352, 248] width 5 height 0
click at [355, 223] on label at bounding box center [355, 224] width 11 height 8
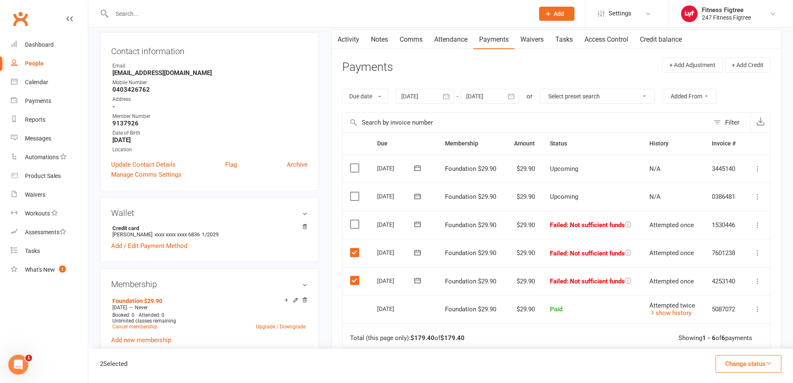
click at [355, 220] on input "checkbox" at bounding box center [352, 220] width 5 height 0
click at [754, 360] on button "Change status" at bounding box center [749, 363] width 66 height 17
click at [735, 339] on link "Skipped" at bounding box center [740, 341] width 82 height 17
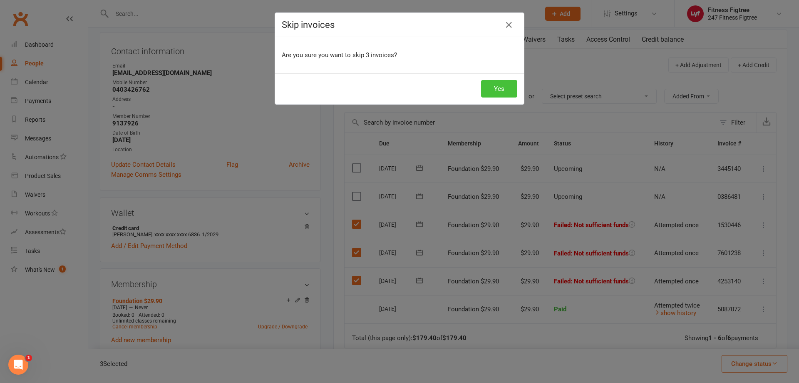
click at [501, 92] on button "Yes" at bounding box center [499, 88] width 36 height 17
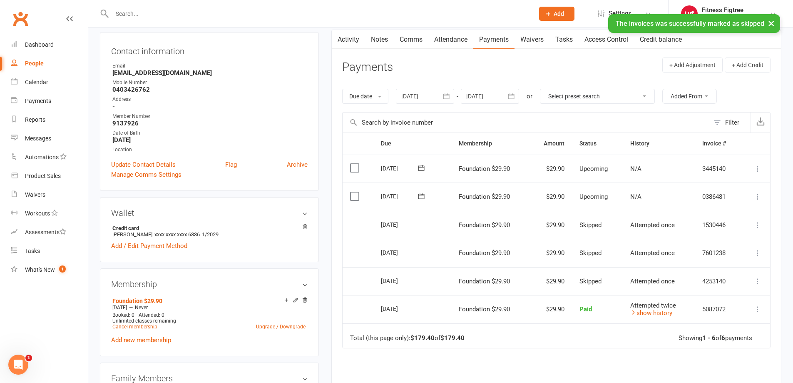
click at [388, 36] on link "Notes" at bounding box center [379, 39] width 29 height 19
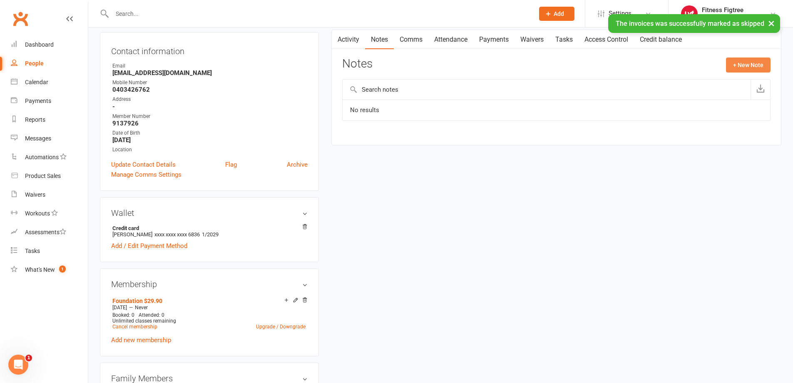
click at [738, 66] on button "+ New Note" at bounding box center [748, 64] width 45 height 15
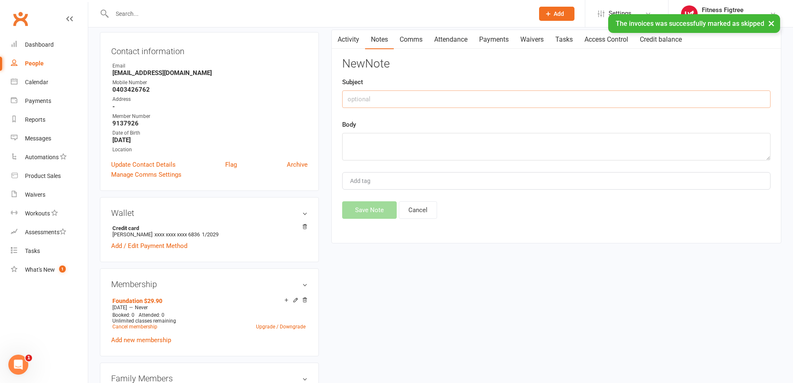
click at [420, 97] on input "text" at bounding box center [556, 98] width 428 height 17
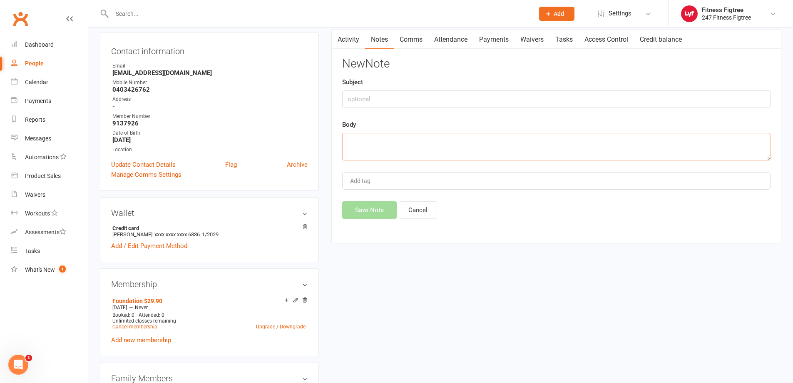
click at [394, 143] on textarea at bounding box center [556, 146] width 428 height 27
type textarea "Made payment through stripe = $89.70"
click at [389, 100] on input "text" at bounding box center [556, 98] width 428 height 17
type input "DH"
click at [381, 211] on button "Save Note" at bounding box center [369, 209] width 55 height 17
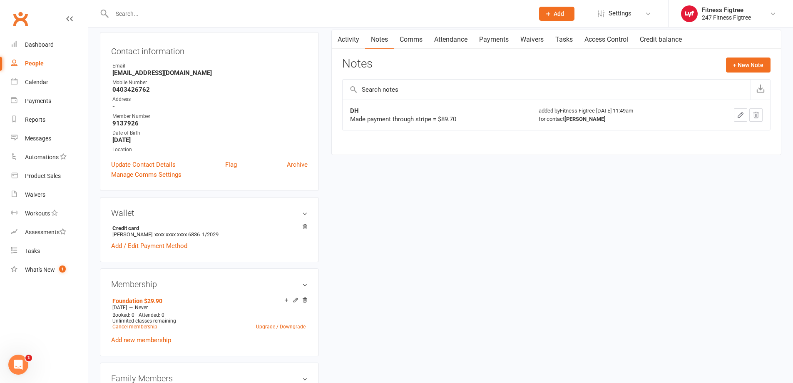
click at [142, 18] on input "text" at bounding box center [319, 14] width 419 height 12
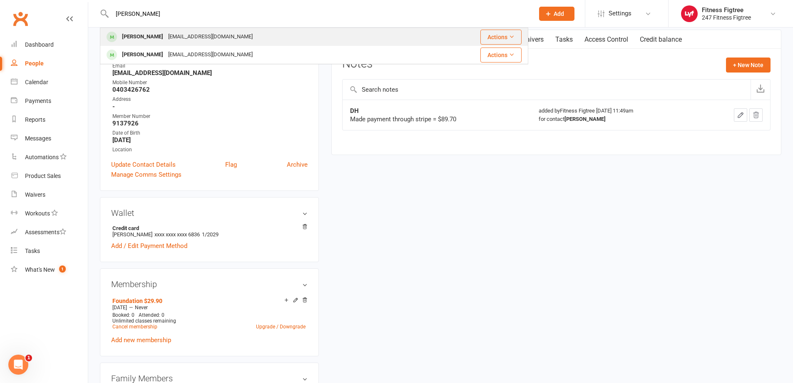
type input "[PERSON_NAME]"
click at [202, 35] on div "[PERSON_NAME] [EMAIL_ADDRESS][DOMAIN_NAME]" at bounding box center [265, 36] width 328 height 17
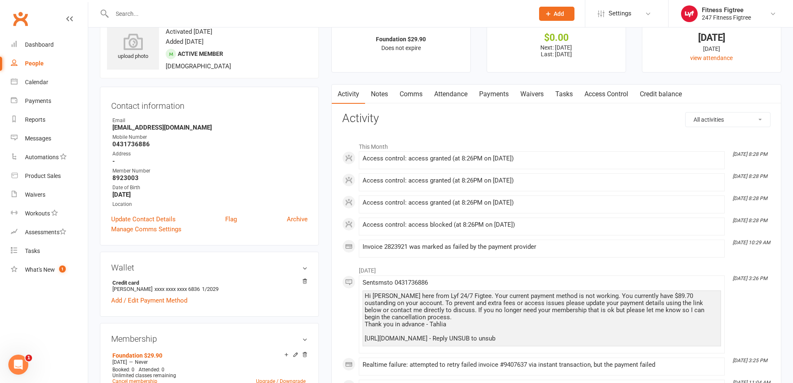
scroll to position [42, 0]
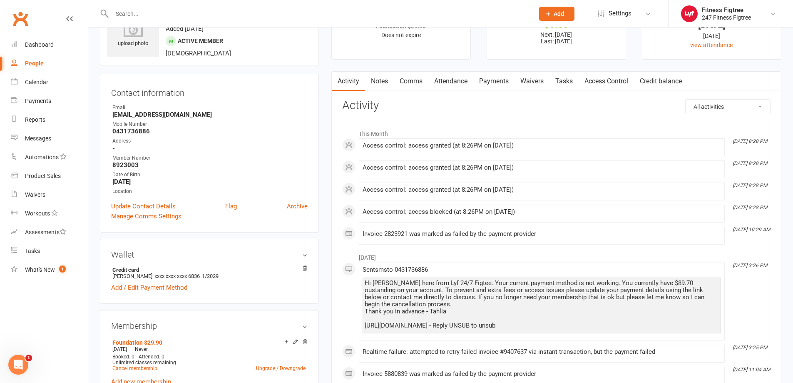
click at [485, 80] on link "Payments" at bounding box center [493, 81] width 41 height 19
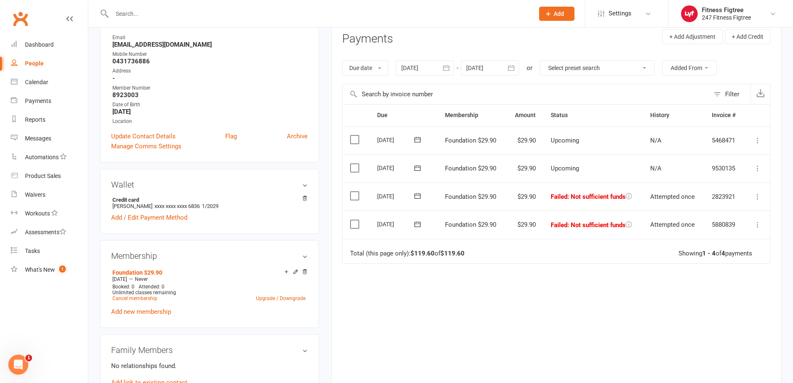
scroll to position [125, 0]
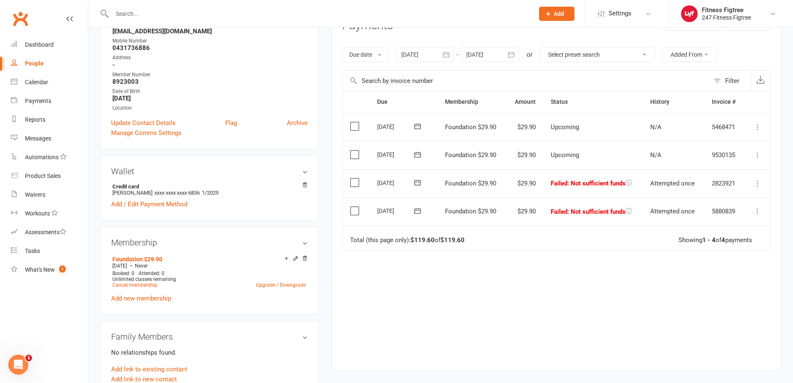
click at [416, 57] on div at bounding box center [425, 54] width 58 height 15
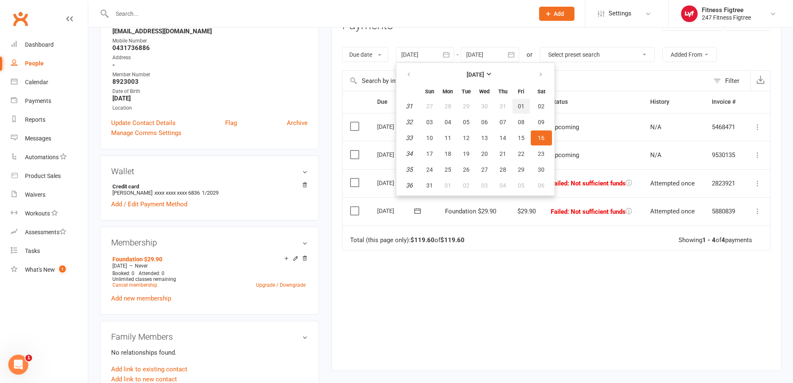
click at [516, 102] on button "01" at bounding box center [521, 106] width 17 height 15
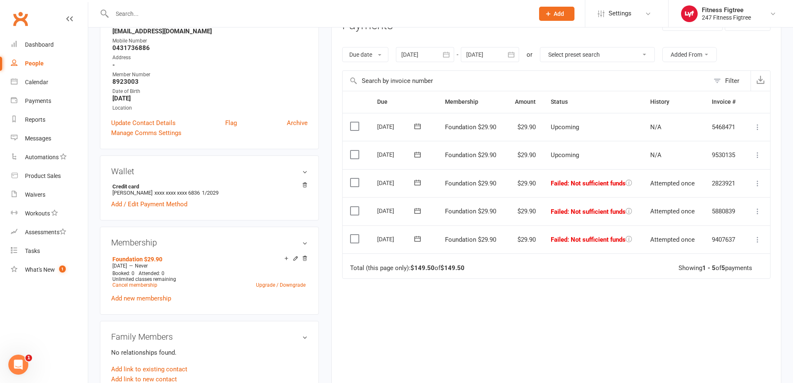
click at [409, 54] on div at bounding box center [425, 54] width 58 height 15
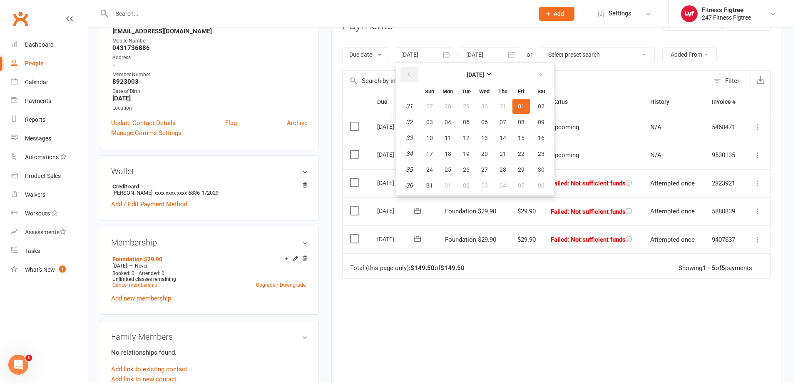
click at [411, 72] on icon "button" at bounding box center [409, 74] width 6 height 7
click at [519, 133] on button "18" at bounding box center [521, 137] width 17 height 15
type input "[DATE]"
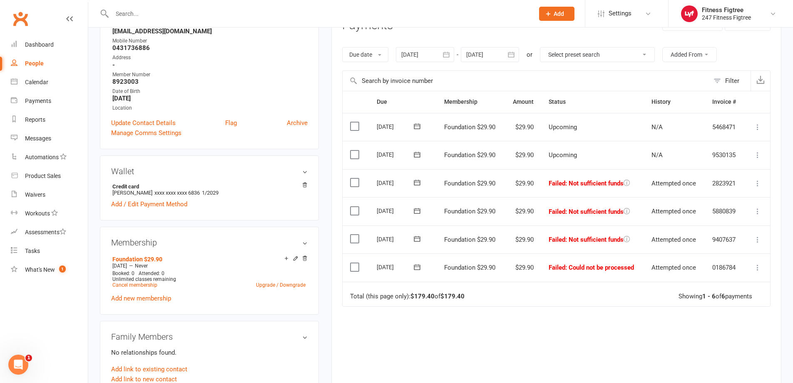
click at [356, 179] on label at bounding box center [355, 182] width 11 height 8
click at [356, 178] on input "checkbox" at bounding box center [352, 178] width 5 height 0
click at [353, 208] on label at bounding box center [355, 211] width 11 height 8
click at [353, 207] on input "checkbox" at bounding box center [352, 207] width 5 height 0
click at [355, 237] on label at bounding box center [355, 238] width 11 height 8
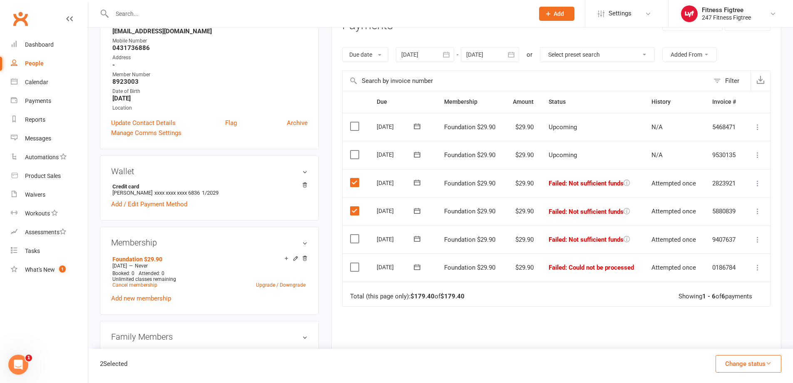
click at [355, 234] on input "checkbox" at bounding box center [352, 234] width 5 height 0
click at [355, 267] on label at bounding box center [355, 267] width 11 height 8
click at [355, 263] on input "checkbox" at bounding box center [352, 263] width 5 height 0
click at [756, 360] on button "Change status" at bounding box center [749, 363] width 66 height 17
click at [739, 343] on link "Skipped" at bounding box center [740, 341] width 82 height 17
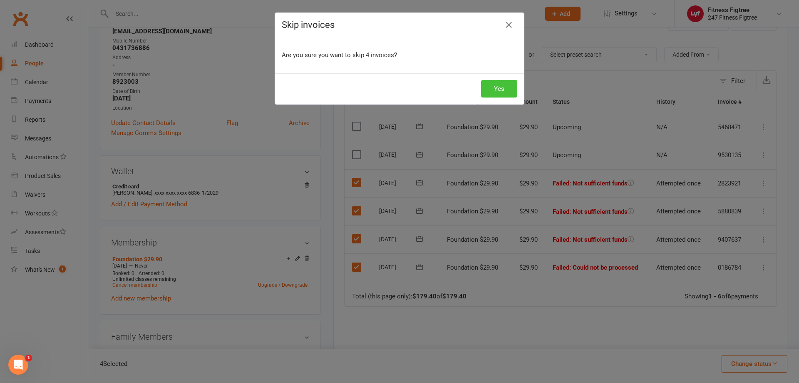
click at [487, 90] on button "Yes" at bounding box center [499, 88] width 36 height 17
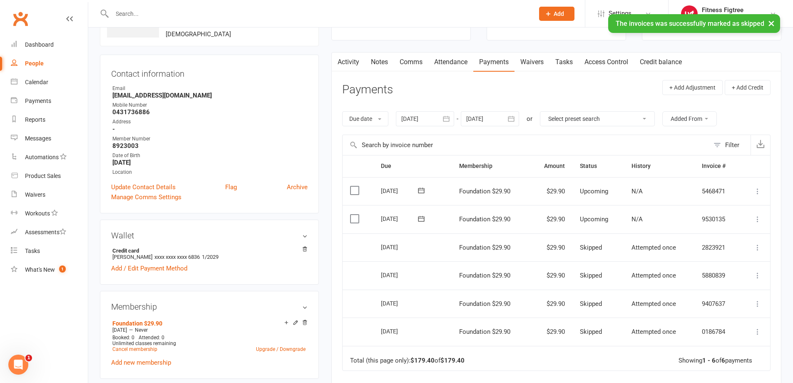
scroll to position [0, 0]
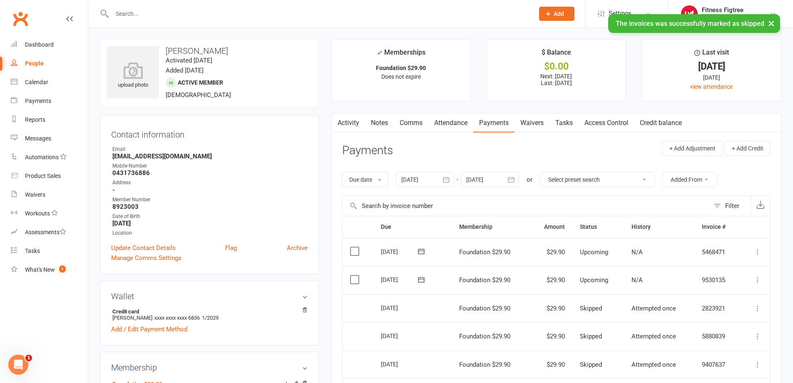
click at [383, 123] on link "Notes" at bounding box center [379, 122] width 29 height 19
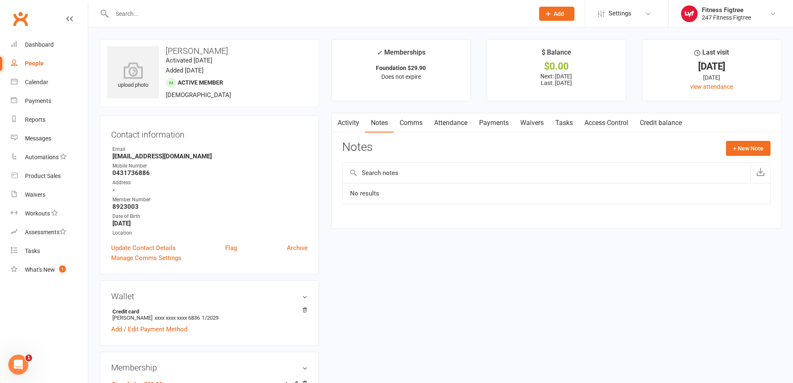
click at [406, 176] on input "text" at bounding box center [547, 173] width 408 height 20
click at [756, 146] on button "+ New Note" at bounding box center [748, 148] width 45 height 15
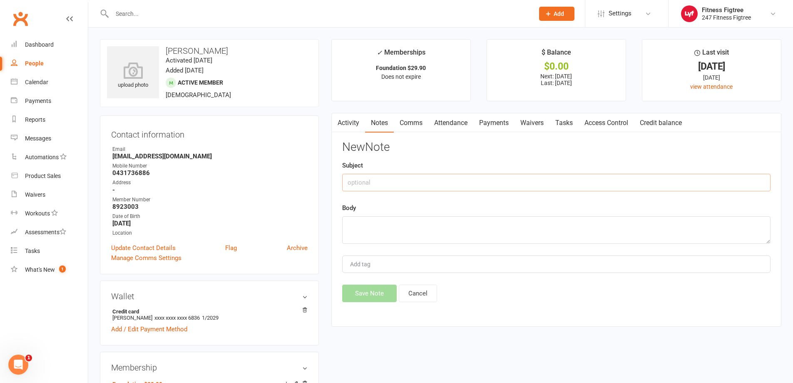
click at [442, 187] on input "text" at bounding box center [556, 182] width 428 height 17
type input "DH"
click at [403, 232] on textarea at bounding box center [556, 229] width 428 height 27
click at [434, 224] on textarea "Skipped 4 payments =" at bounding box center [556, 229] width 428 height 27
type textarea "Skipped 4 payments = $113.60"
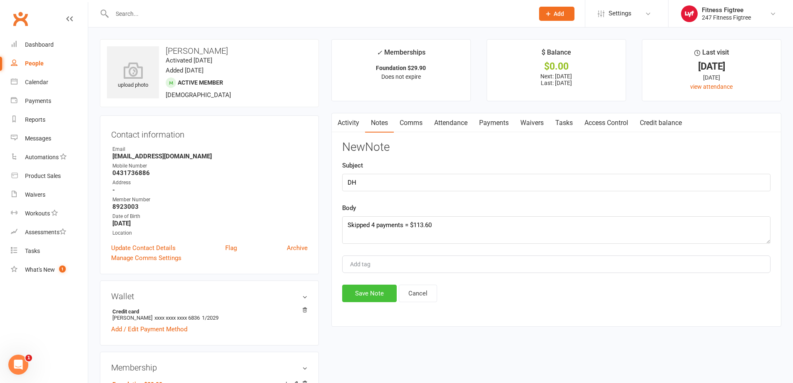
click at [371, 296] on button "Save Note" at bounding box center [369, 292] width 55 height 17
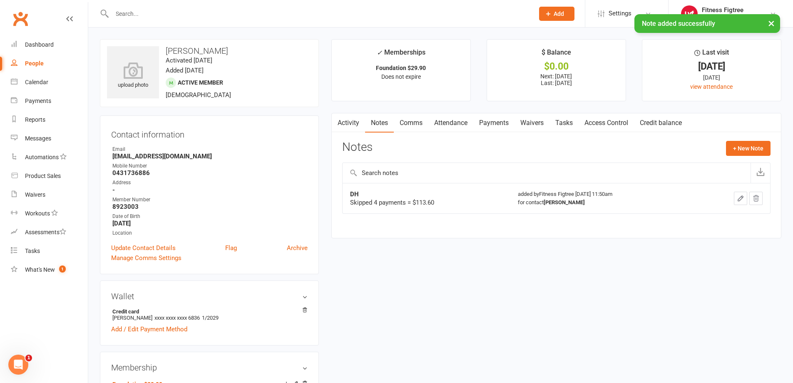
click at [734, 200] on button "button" at bounding box center [740, 198] width 13 height 13
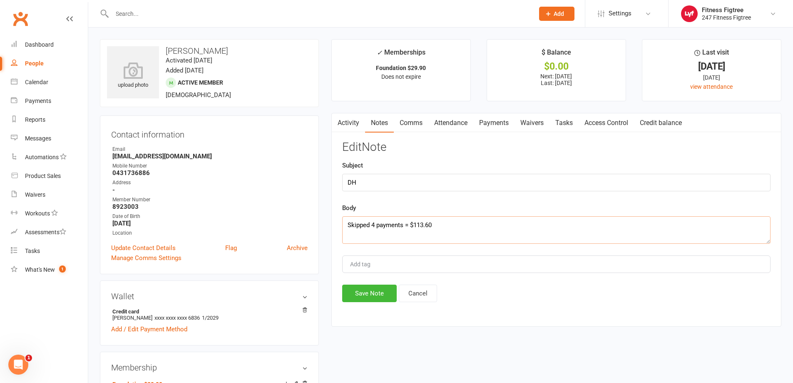
click at [439, 225] on textarea "Skipped 4 payments = $113.60" at bounding box center [556, 229] width 428 height 27
type textarea "Skipped 4 payments = $113.60 stripe"
click at [353, 294] on button "Save Note" at bounding box center [369, 292] width 55 height 17
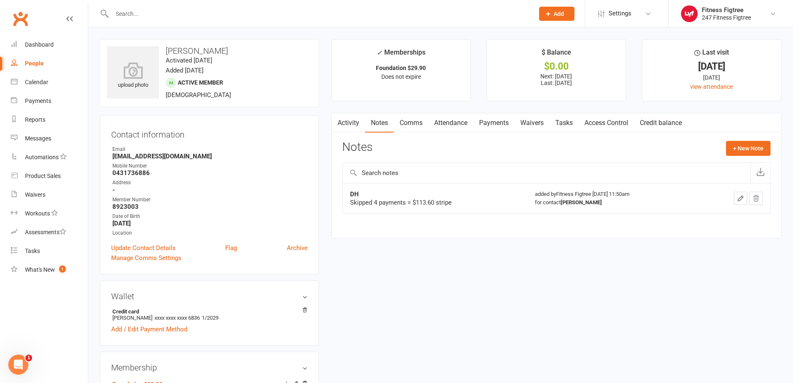
click at [153, 12] on input "text" at bounding box center [319, 14] width 419 height 12
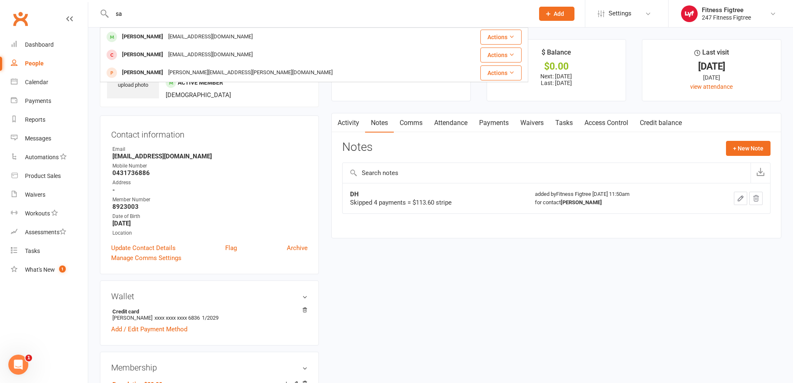
type input "s"
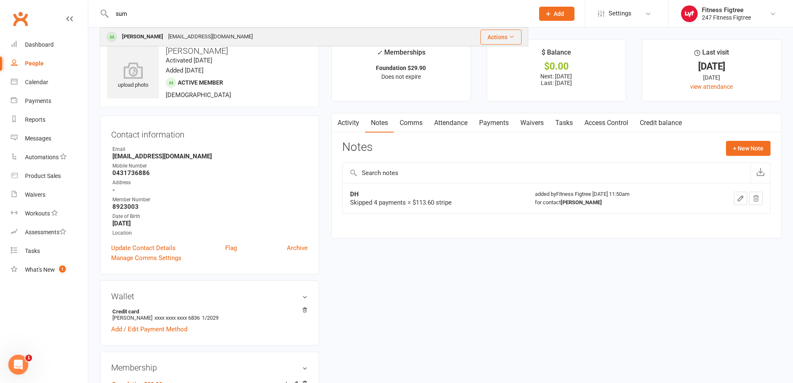
type input "sum"
click at [189, 42] on div "[EMAIL_ADDRESS][DOMAIN_NAME]" at bounding box center [211, 37] width 90 height 12
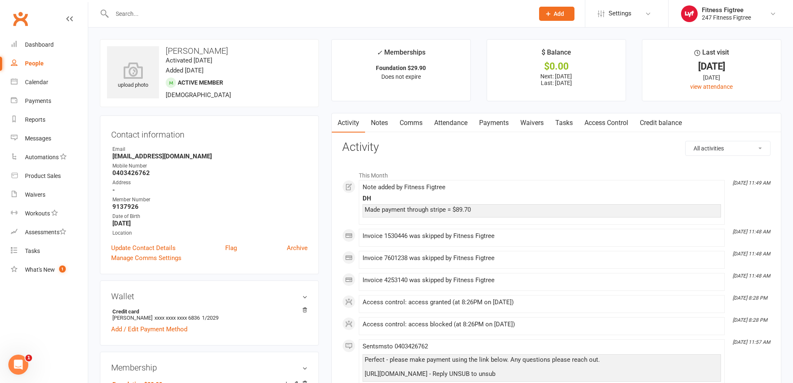
click at [408, 119] on link "Comms" at bounding box center [411, 122] width 35 height 19
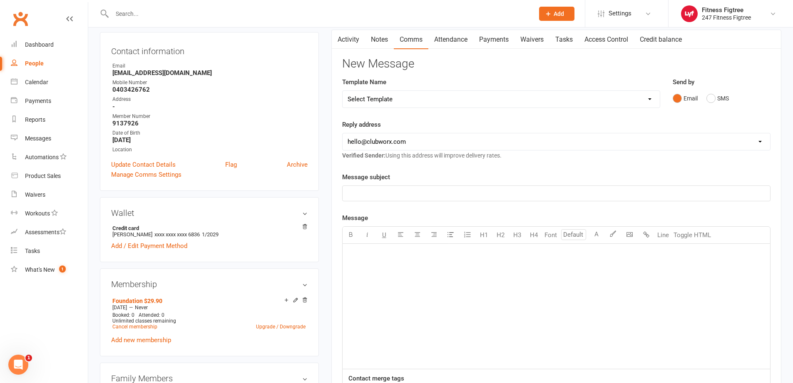
scroll to position [125, 0]
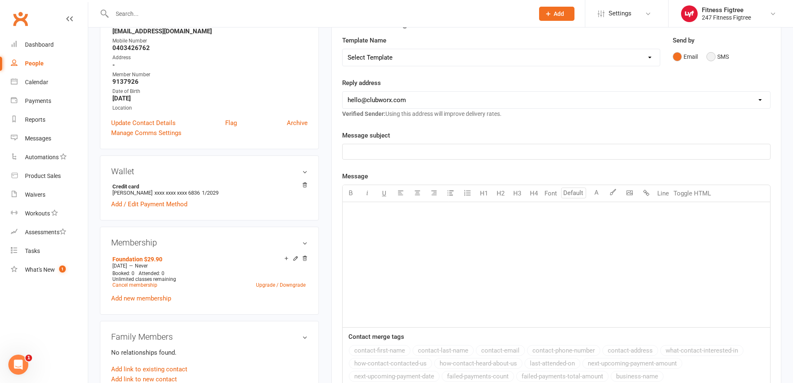
click at [716, 57] on button "SMS" at bounding box center [718, 57] width 22 height 16
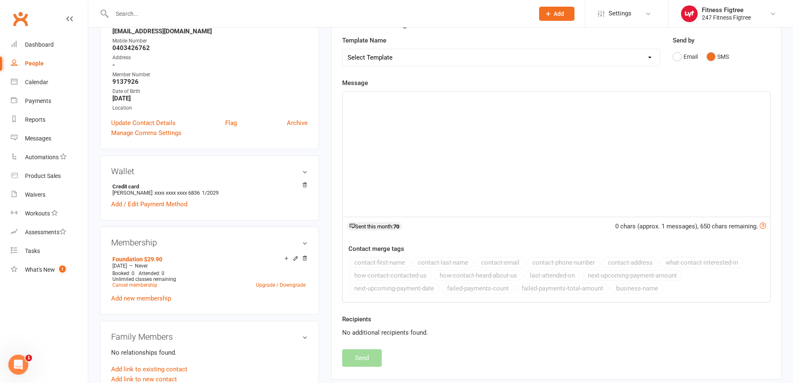
click at [393, 98] on p "﻿" at bounding box center [557, 99] width 418 height 10
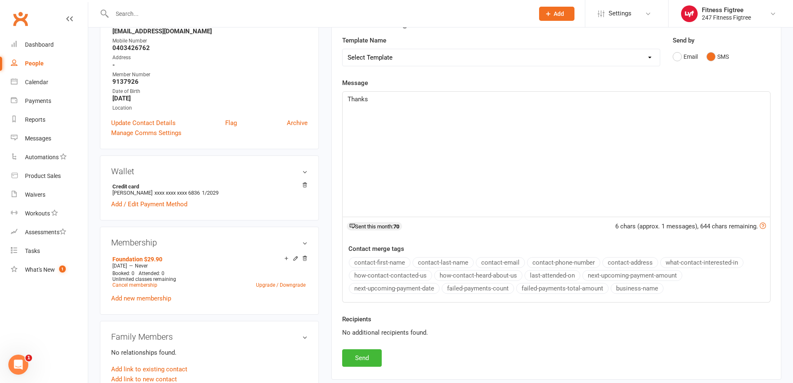
click at [381, 260] on button "contact-first-name" at bounding box center [380, 262] width 62 height 11
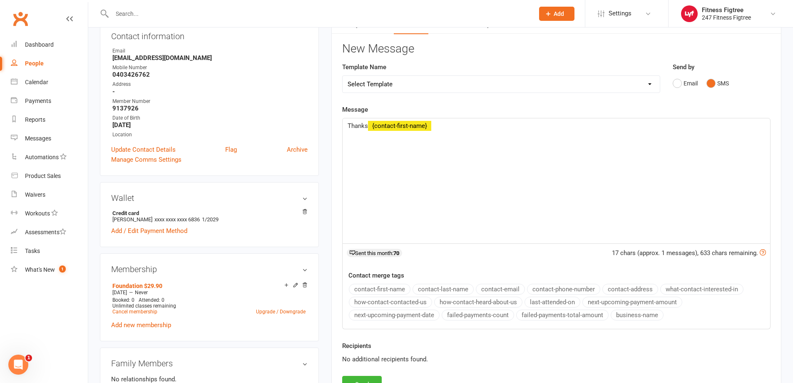
scroll to position [83, 0]
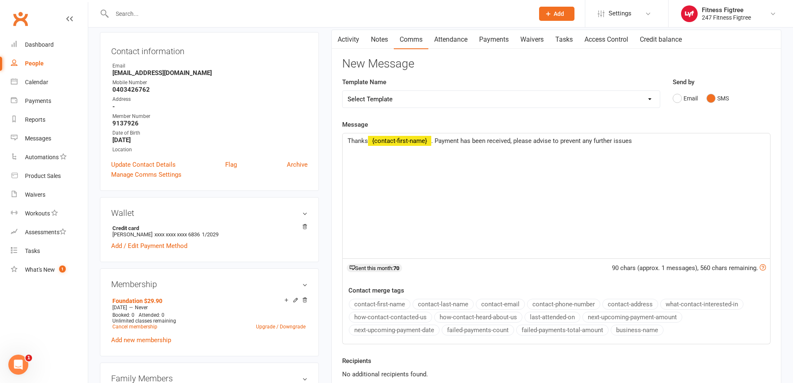
click at [515, 140] on span ". Payment has been received, please advise to prevent any further issues" at bounding box center [531, 140] width 201 height 7
click at [515, 142] on p "Thanks ﻿ {contact-first-name} . Payment has been received," at bounding box center [557, 141] width 418 height 10
click at [368, 152] on span "please advise to prevent any further issues" at bounding box center [407, 150] width 119 height 7
click at [441, 152] on span "please advise if you would likw ti update your details to prevent any further i…" at bounding box center [463, 150] width 230 height 7
click at [371, 152] on span "please advise if you would like to update your details to prevent any further i…" at bounding box center [463, 150] width 231 height 7
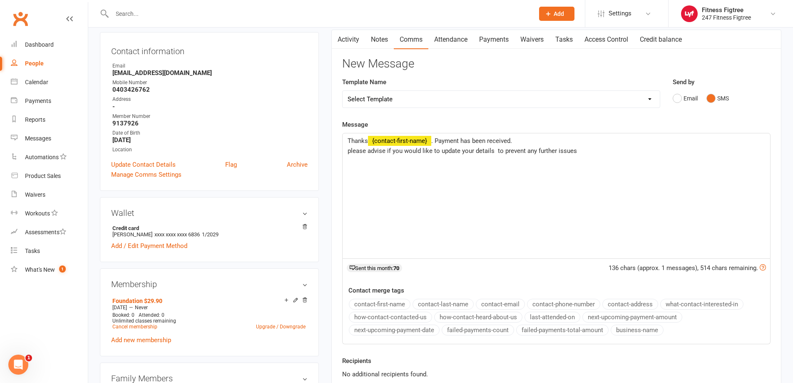
click at [350, 151] on span "please advise if you would like to update your details to prevent any further i…" at bounding box center [462, 150] width 229 height 7
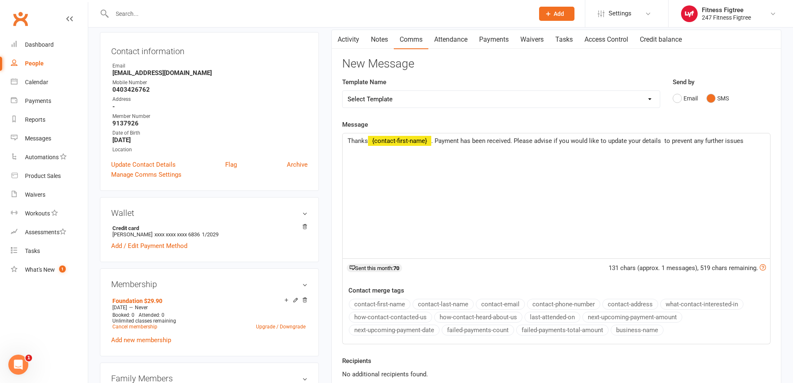
click at [667, 141] on span ". Payment has been received. Please advise if you would like to update your det…" at bounding box center [587, 140] width 312 height 7
click at [742, 142] on span ". Payment has been received. Please advise if you would like to update your det…" at bounding box center [586, 140] width 311 height 7
click at [484, 167] on p "[PERSON_NAME]" at bounding box center [557, 171] width 418 height 10
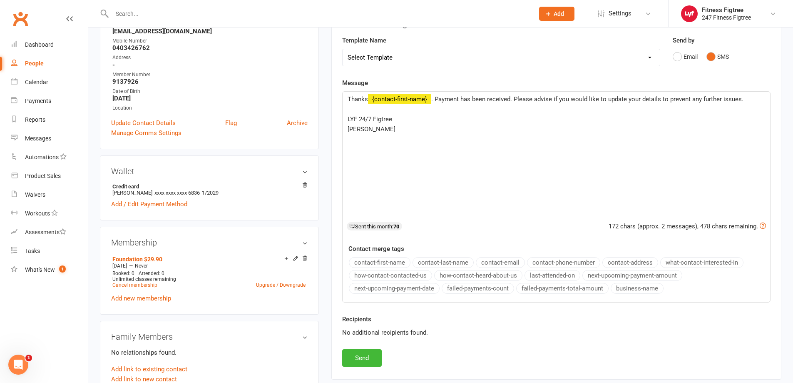
click at [358, 117] on span "LYF 24/7 Figtree" at bounding box center [370, 118] width 45 height 7
click at [387, 125] on p "[PERSON_NAME]" at bounding box center [557, 129] width 418 height 10
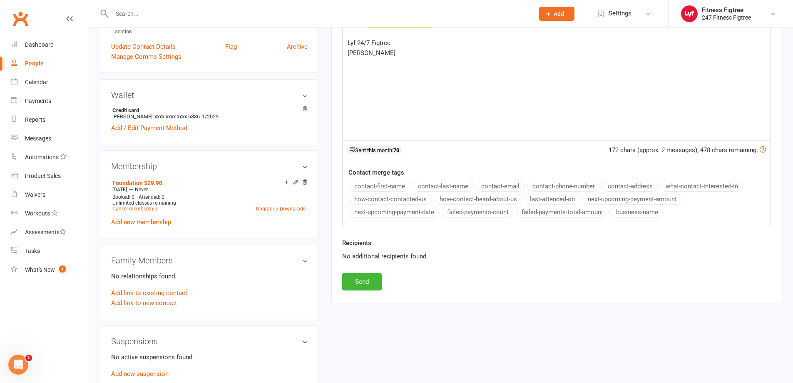
scroll to position [208, 0]
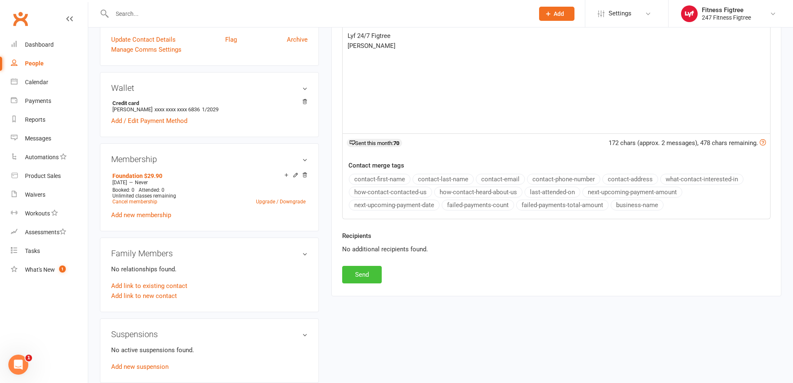
click at [371, 273] on button "Send" at bounding box center [362, 274] width 40 height 17
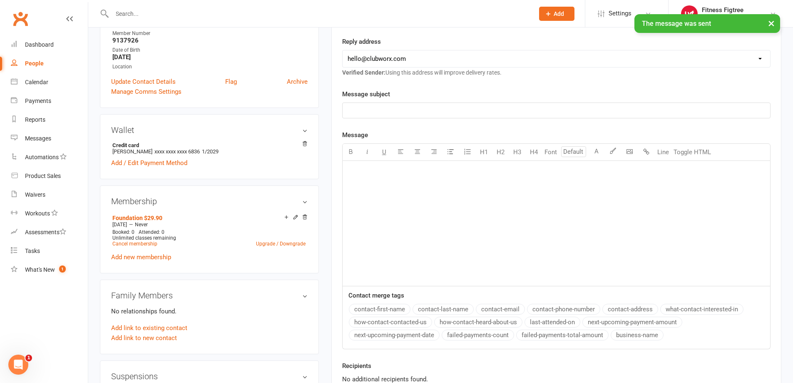
scroll to position [0, 0]
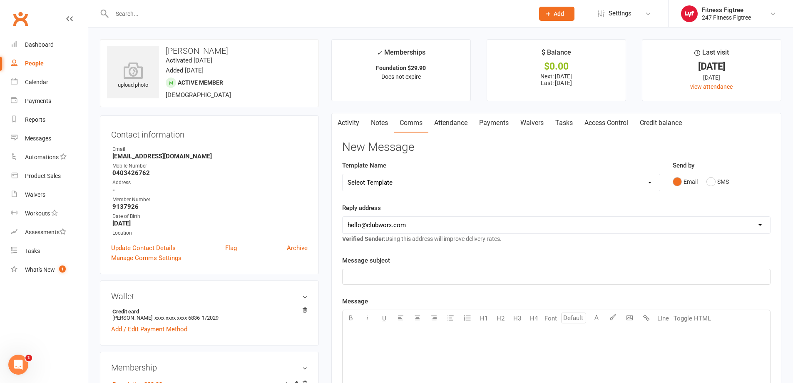
click at [346, 121] on link "Activity" at bounding box center [348, 122] width 33 height 19
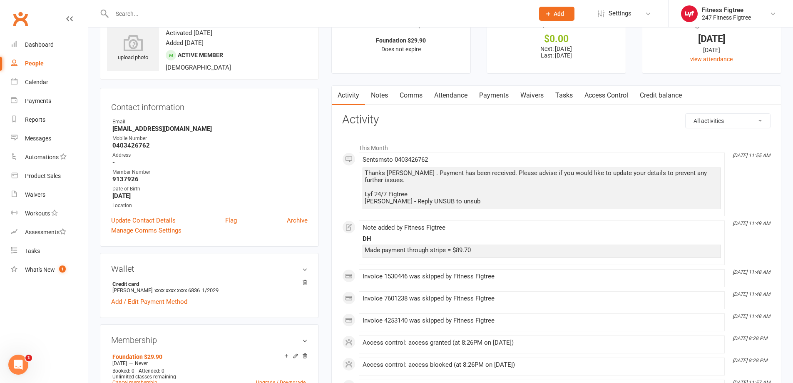
scroll to position [42, 0]
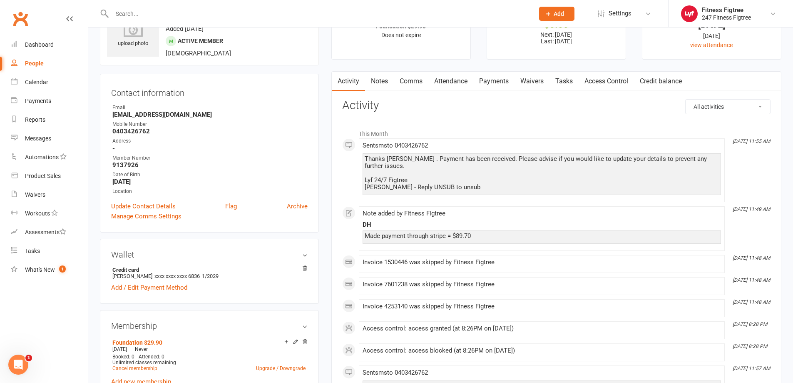
click at [147, 11] on input "text" at bounding box center [319, 14] width 419 height 12
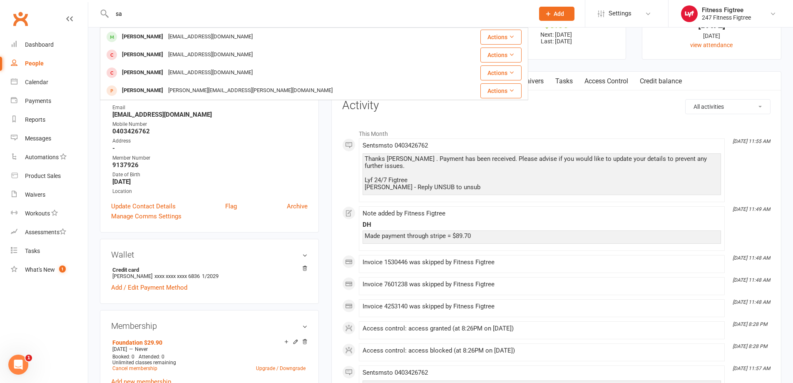
type input "s"
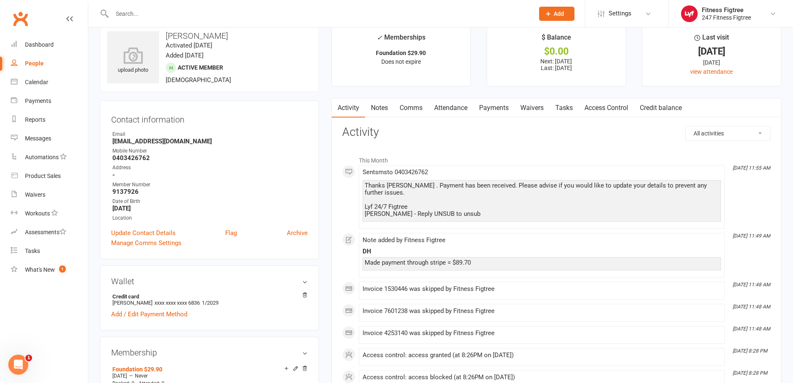
scroll to position [0, 0]
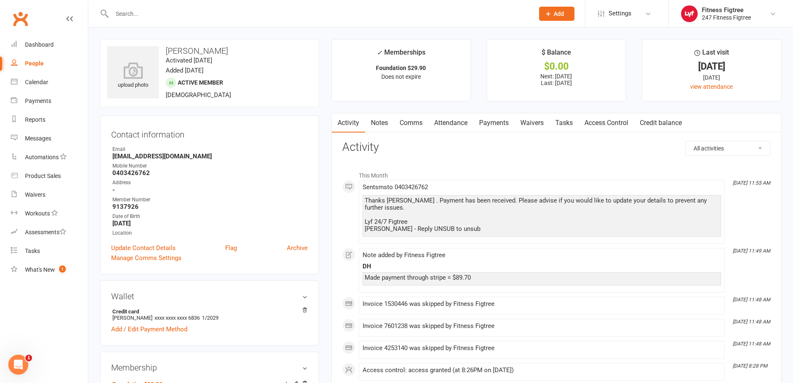
click at [558, 12] on span "Add" at bounding box center [559, 13] width 10 height 7
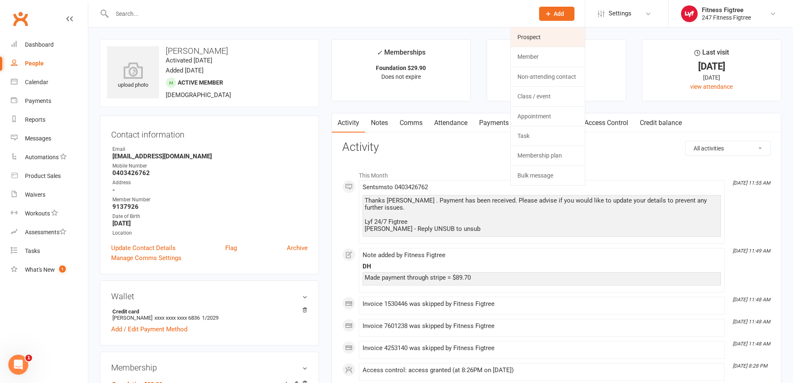
click at [543, 31] on link "Prospect" at bounding box center [548, 36] width 74 height 19
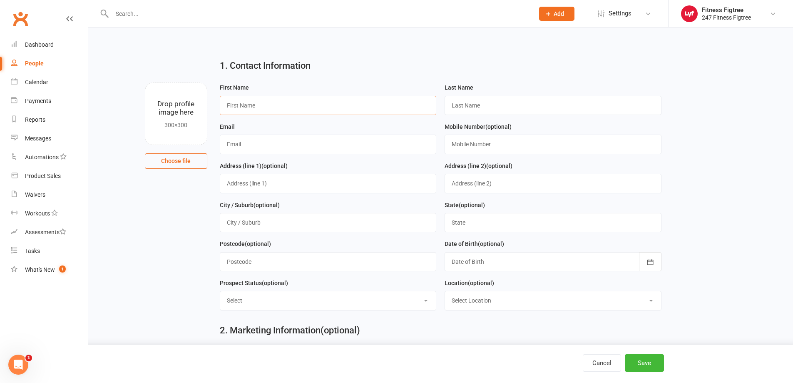
click at [280, 112] on input "text" at bounding box center [328, 105] width 217 height 19
click at [229, 105] on input "samah" at bounding box center [328, 105] width 217 height 19
type input "Samah"
click at [484, 103] on input "text" at bounding box center [553, 105] width 217 height 19
type input "[PERSON_NAME]"
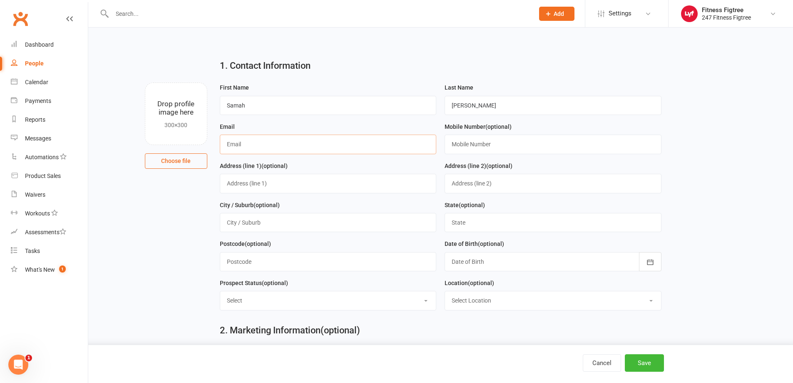
click at [240, 141] on input "text" at bounding box center [328, 143] width 217 height 19
type input "[EMAIL_ADDRESS][DOMAIN_NAME]"
click at [507, 143] on input "text" at bounding box center [553, 143] width 217 height 19
type input "0452668737"
click at [321, 187] on input "text" at bounding box center [328, 183] width 217 height 19
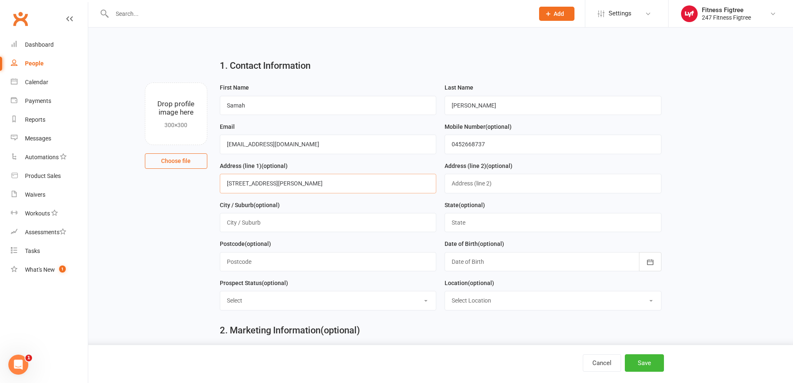
click at [242, 187] on input "[STREET_ADDRESS][PERSON_NAME]" at bounding box center [328, 183] width 217 height 19
click at [250, 185] on input "[STREET_ADDRESS][PERSON_NAME]" at bounding box center [328, 183] width 217 height 19
type input "[STREET_ADDRESS]"
click at [274, 218] on input "text" at bounding box center [328, 222] width 217 height 19
type input "Figtree"
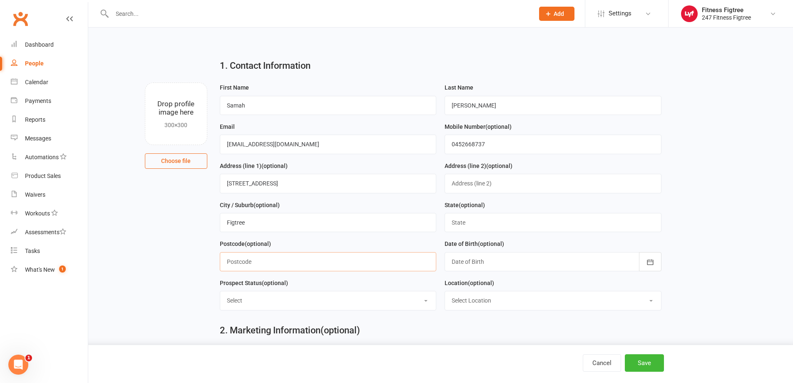
click at [259, 262] on input "text" at bounding box center [328, 261] width 217 height 19
type input "2525"
click at [480, 224] on input "text" at bounding box center [553, 222] width 217 height 19
type input "[GEOGRAPHIC_DATA]"
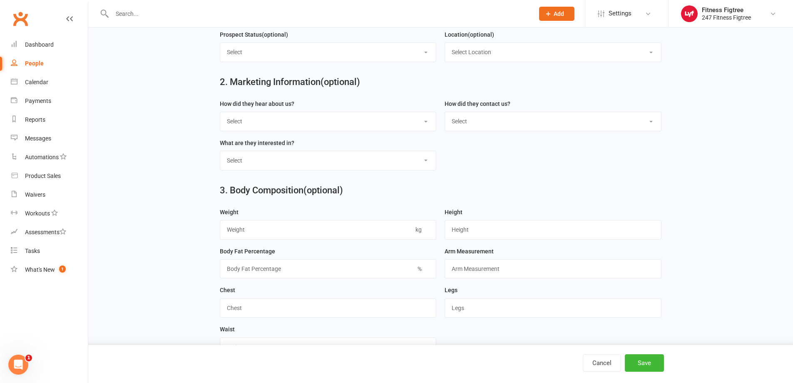
scroll to position [250, 0]
click at [239, 120] on select "Select Google Through A Friend Poster Magazine Walk by Letter Box Drop Facebook" at bounding box center [328, 119] width 216 height 18
click at [535, 149] on form "How did they hear about us? Select Google Through A Friend Poster Magazine Walk…" at bounding box center [441, 136] width 450 height 78
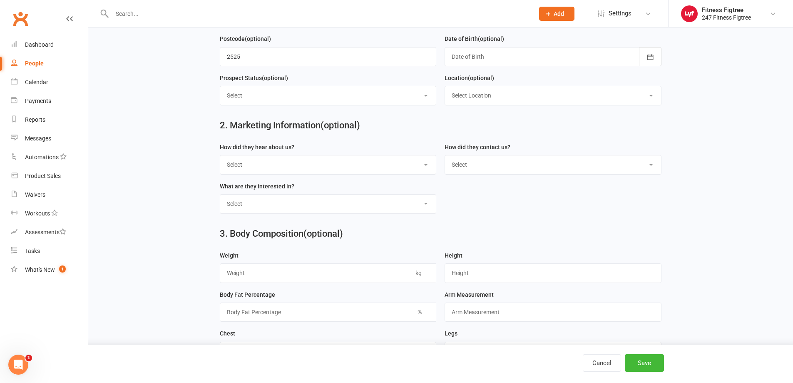
scroll to position [125, 0]
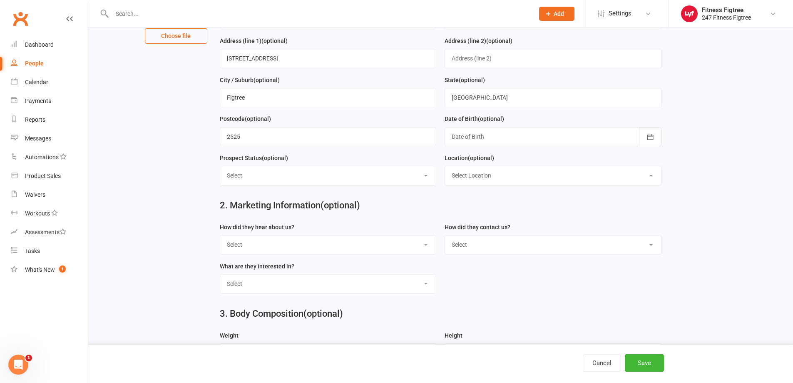
click at [393, 177] on select "Select Initial Contact Follow-up Call Follow-up Email Almost Ready Not Ready No…" at bounding box center [328, 175] width 216 height 18
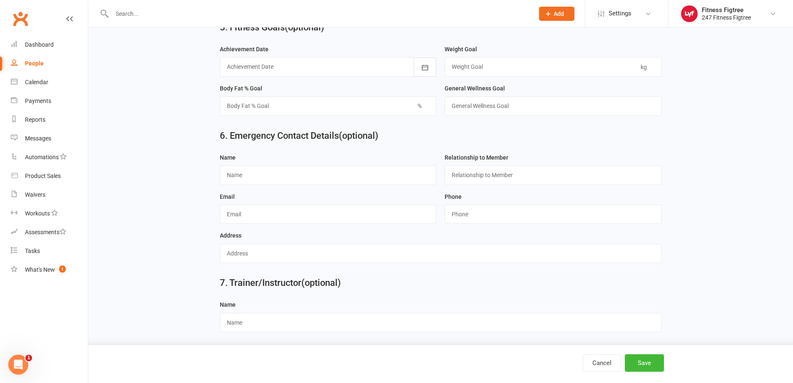
scroll to position [676, 0]
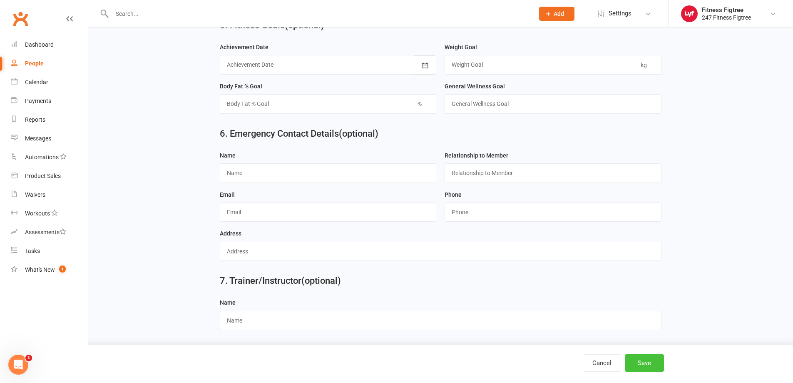
click at [642, 366] on button "Save" at bounding box center [644, 362] width 39 height 17
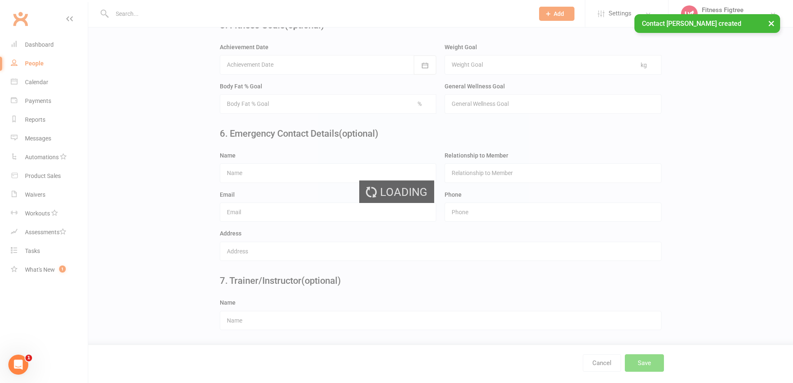
scroll to position [0, 0]
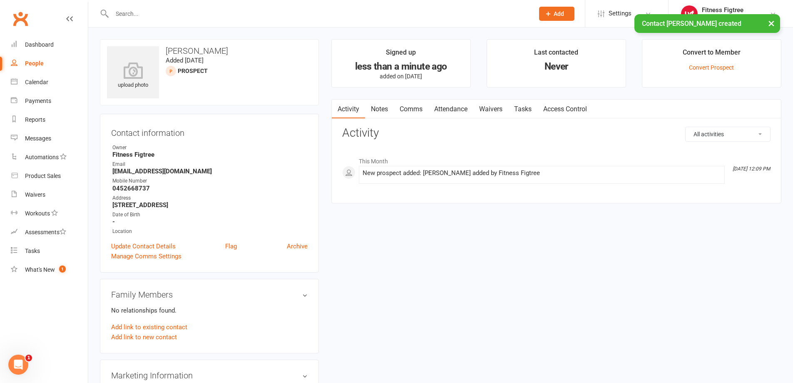
click at [379, 110] on link "Notes" at bounding box center [379, 109] width 29 height 19
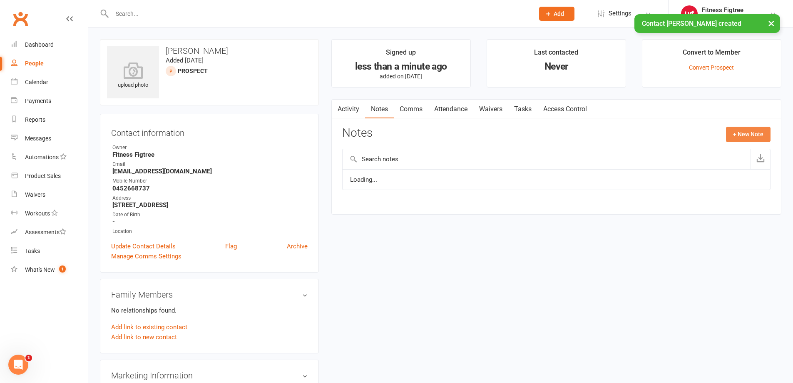
click at [748, 131] on button "+ New Note" at bounding box center [748, 134] width 45 height 15
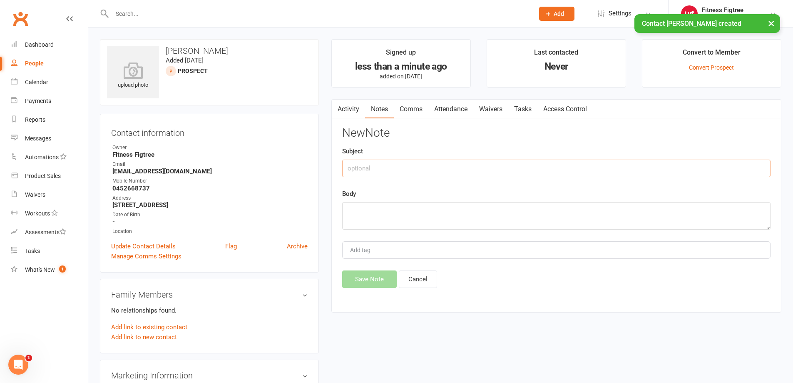
click at [410, 162] on input "text" at bounding box center [556, 167] width 428 height 17
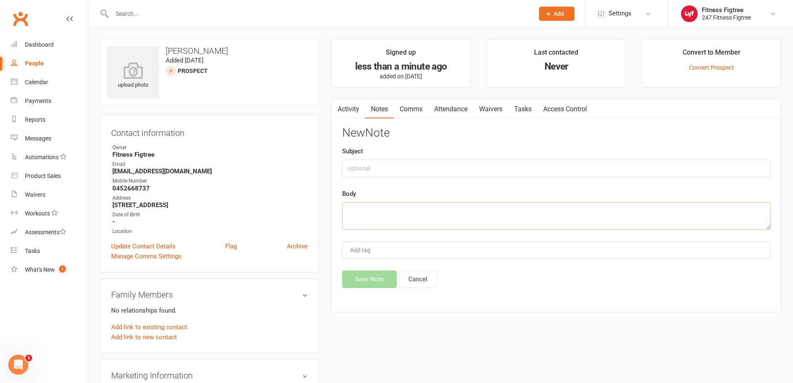
click at [400, 205] on textarea at bounding box center [556, 215] width 428 height 27
type textarea "Called about details not going through fully. coming in either [DATE] or [DATE]…"
click at [386, 172] on input "text" at bounding box center [556, 167] width 428 height 17
type input "Contact"
click at [372, 281] on button "Save Note" at bounding box center [369, 278] width 55 height 17
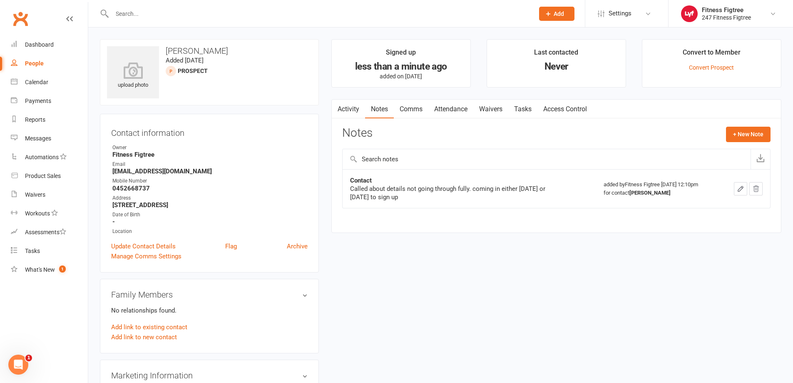
click at [169, 13] on input "text" at bounding box center [319, 14] width 419 height 12
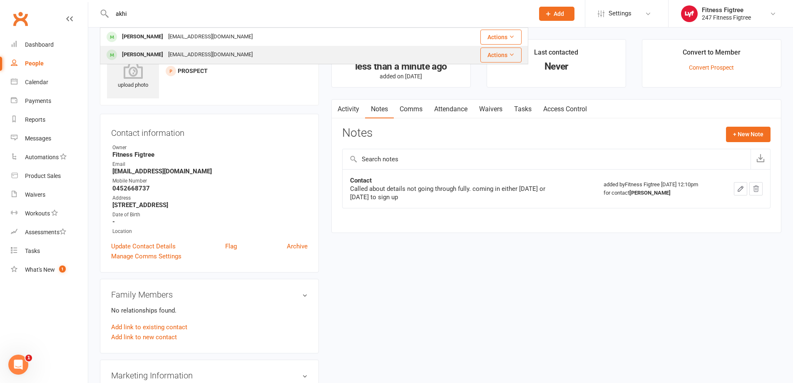
type input "akhi"
click at [155, 55] on div "[PERSON_NAME]" at bounding box center [143, 55] width 46 height 12
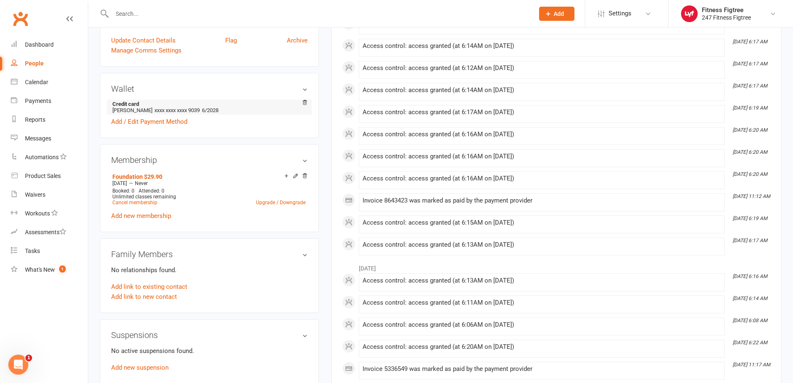
scroll to position [208, 0]
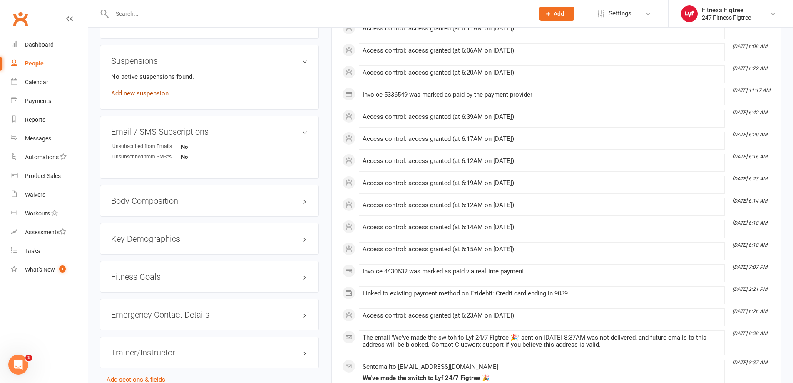
click at [151, 75] on suspension-list "No active suspensions found. Add new suspension" at bounding box center [209, 84] width 197 height 25
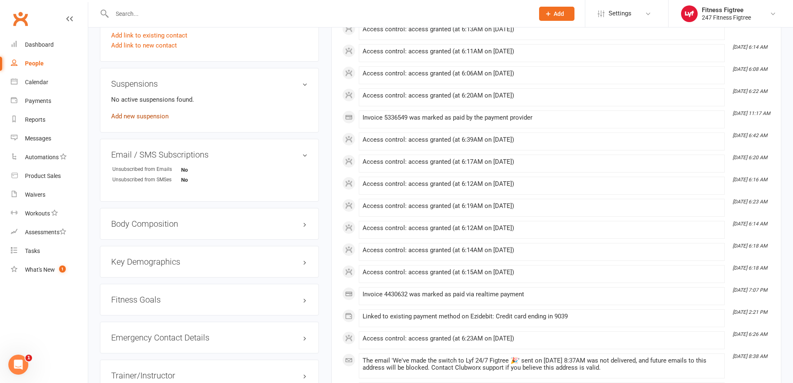
scroll to position [458, 0]
click at [144, 117] on link "Add new suspension" at bounding box center [139, 116] width 57 height 7
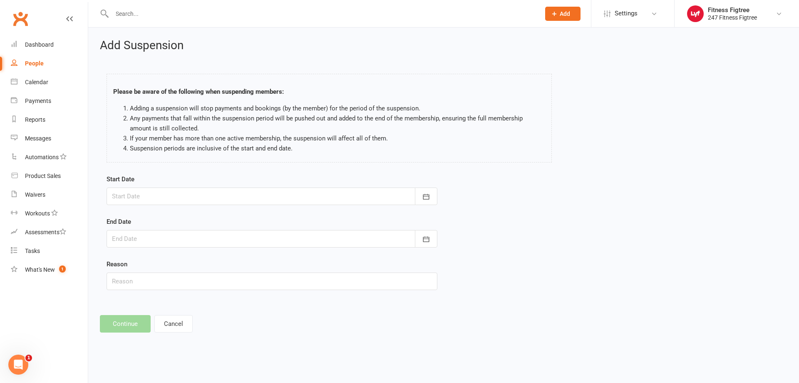
click at [255, 198] on div at bounding box center [272, 195] width 331 height 17
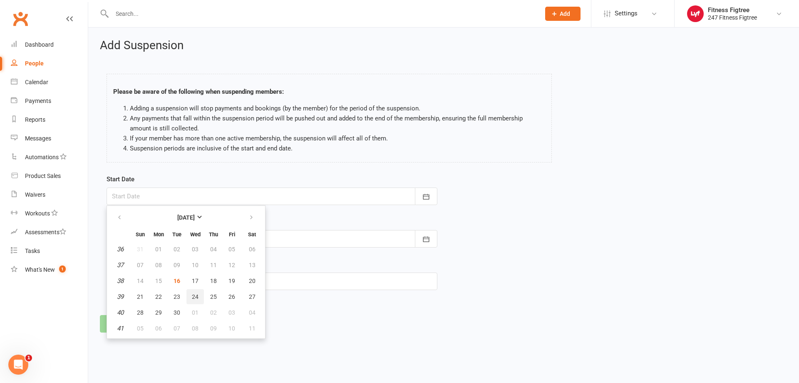
click at [197, 296] on span "24" at bounding box center [195, 296] width 7 height 7
type input "[DATE]"
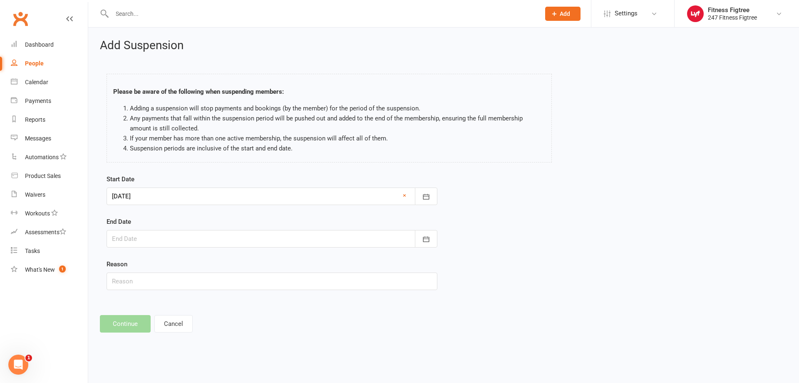
click at [173, 232] on div at bounding box center [272, 238] width 331 height 17
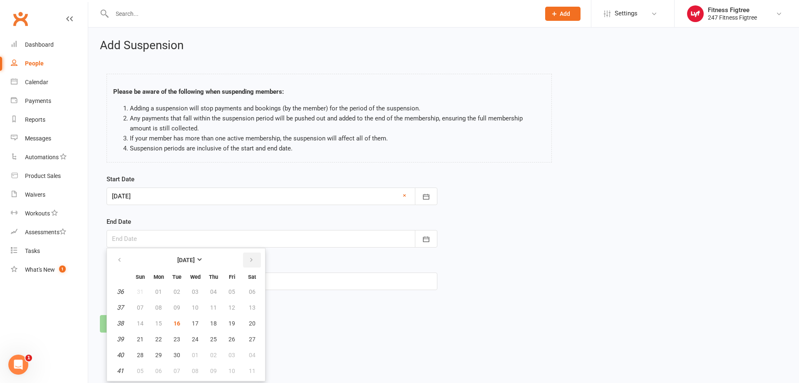
click at [246, 259] on button "button" at bounding box center [252, 259] width 18 height 15
click at [194, 323] on span "15" at bounding box center [195, 323] width 7 height 7
type input "[DATE]"
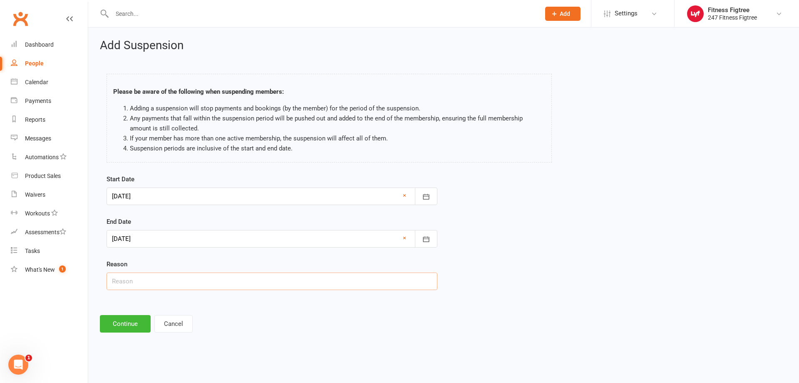
click at [145, 280] on input "text" at bounding box center [272, 280] width 331 height 17
click at [237, 326] on footer "Continue Cancel" at bounding box center [444, 323] width 688 height 17
click at [117, 323] on button "Continue" at bounding box center [125, 323] width 51 height 17
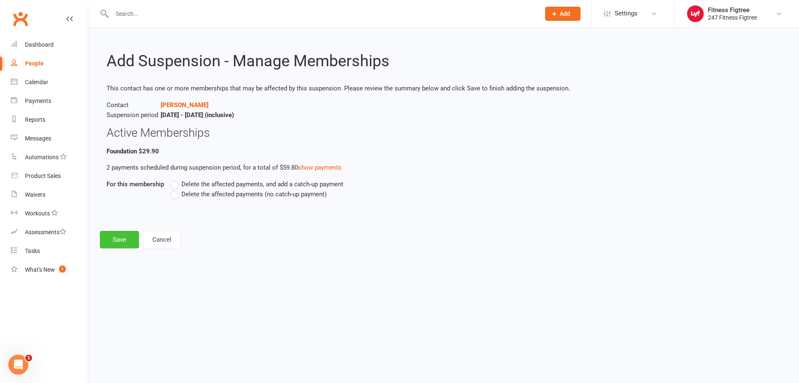
click at [109, 234] on button "Save" at bounding box center [119, 239] width 39 height 17
click at [177, 197] on label "Delete the affected payments (no catch-up payment)" at bounding box center [248, 194] width 157 height 10
click at [176, 189] on input "Delete the affected payments (no catch-up payment)" at bounding box center [172, 189] width 5 height 0
click at [119, 256] on button "Save" at bounding box center [119, 254] width 39 height 17
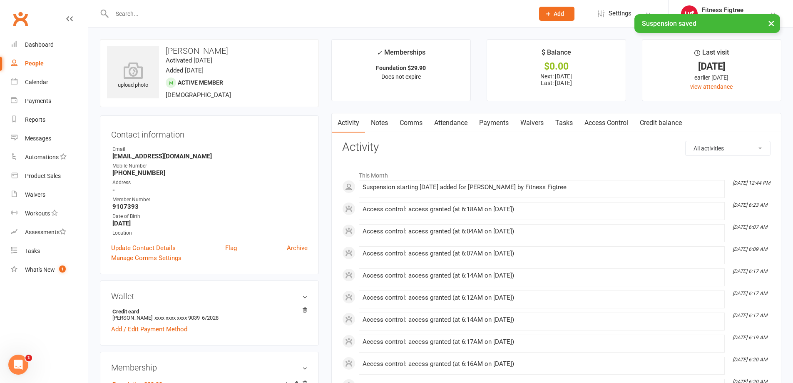
click at [380, 123] on link "Notes" at bounding box center [379, 122] width 29 height 19
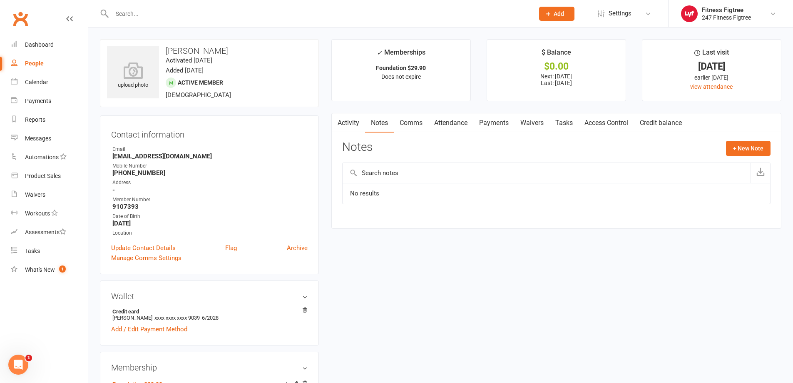
click at [427, 119] on link "Comms" at bounding box center [411, 122] width 35 height 19
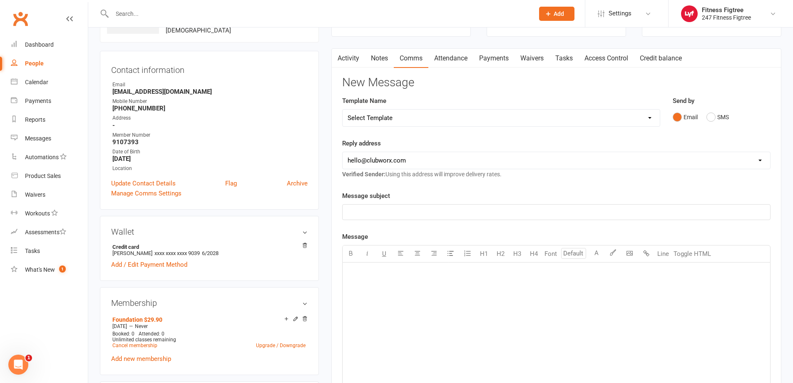
scroll to position [83, 0]
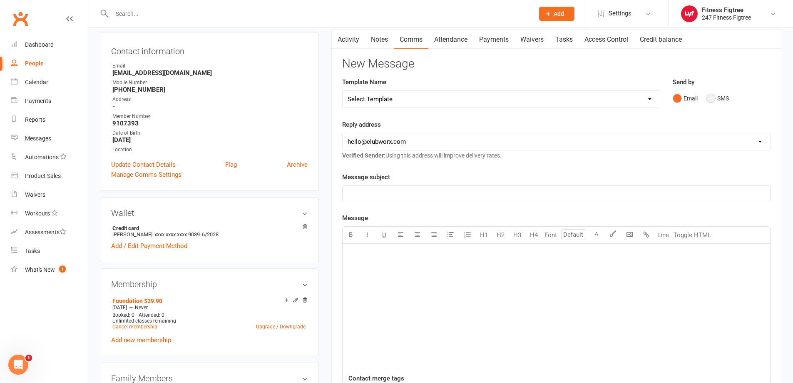
click at [709, 97] on button "SMS" at bounding box center [718, 98] width 22 height 16
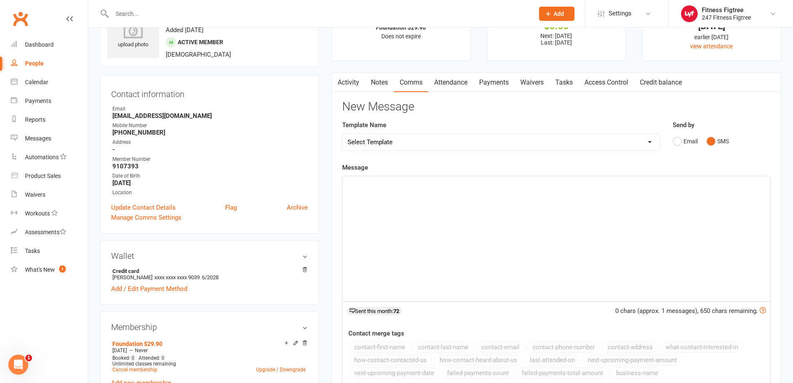
scroll to position [0, 0]
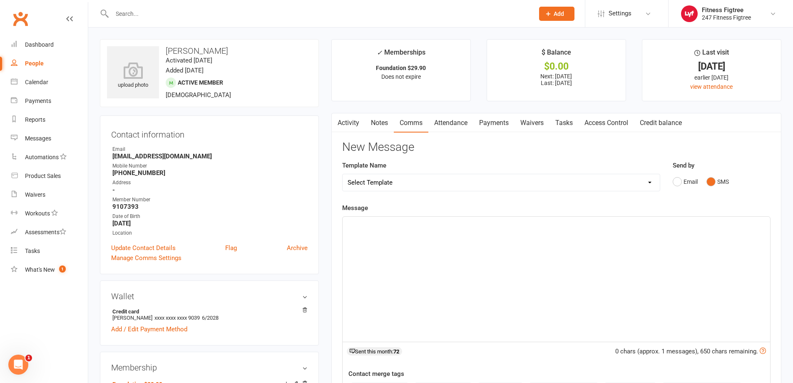
click at [383, 126] on link "Notes" at bounding box center [379, 122] width 29 height 19
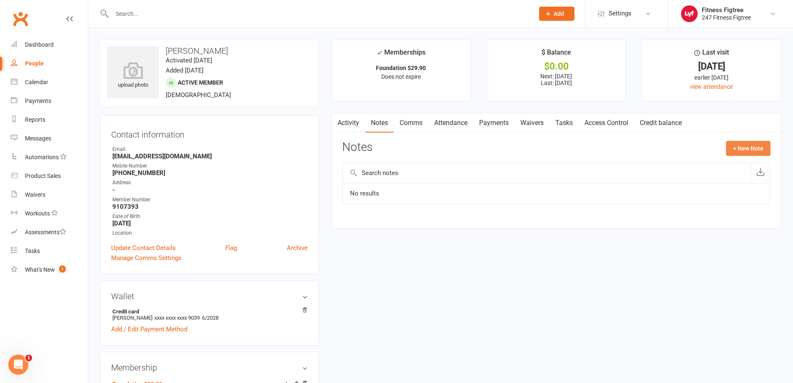
click at [743, 147] on button "+ New Note" at bounding box center [748, 148] width 45 height 15
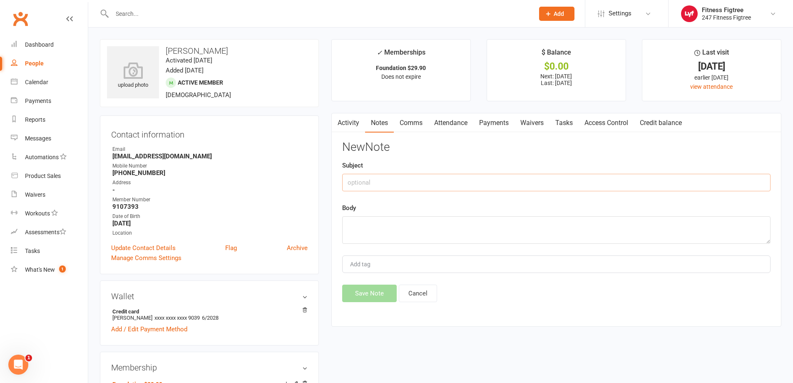
click at [407, 180] on input "text" at bounding box center [556, 182] width 428 height 17
type input "Suspended"
click at [406, 222] on textarea at bounding box center [556, 229] width 428 height 27
click at [351, 226] on textarea "suspended" at bounding box center [556, 229] width 428 height 27
click at [431, 228] on textarea "Suspended membership for [DATE] to the [DATE]" at bounding box center [556, 229] width 428 height 27
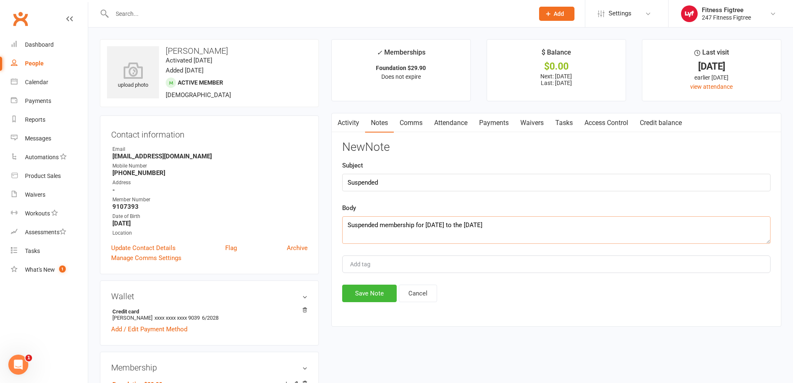
click at [438, 225] on textarea "Suspended membership for [DATE] to the [DATE]" at bounding box center [556, 229] width 428 height 27
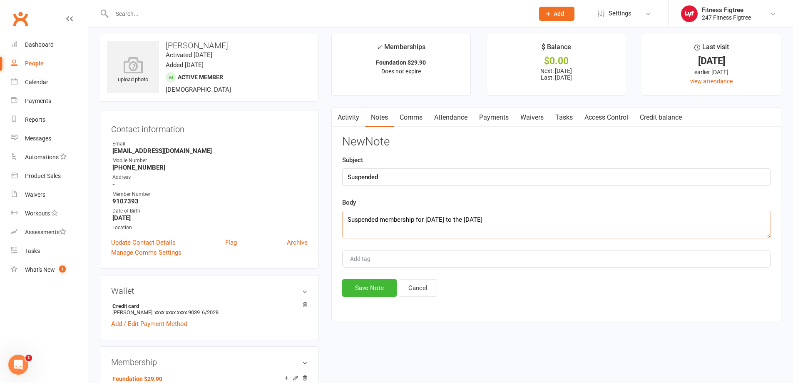
scroll to position [42, 0]
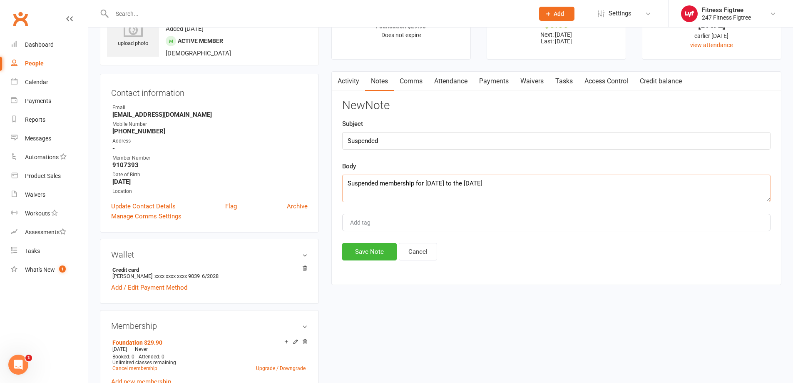
click at [452, 185] on textarea "Suspended membership for [DATE] to the [DATE]" at bounding box center [556, 187] width 428 height 27
click at [515, 181] on textarea "Suspended membership for [DATE] to the [DATE]" at bounding box center [556, 187] width 428 height 27
type textarea "Suspended membership for [DATE] to the [DATE]"
click at [363, 254] on button "Save Note" at bounding box center [369, 251] width 55 height 17
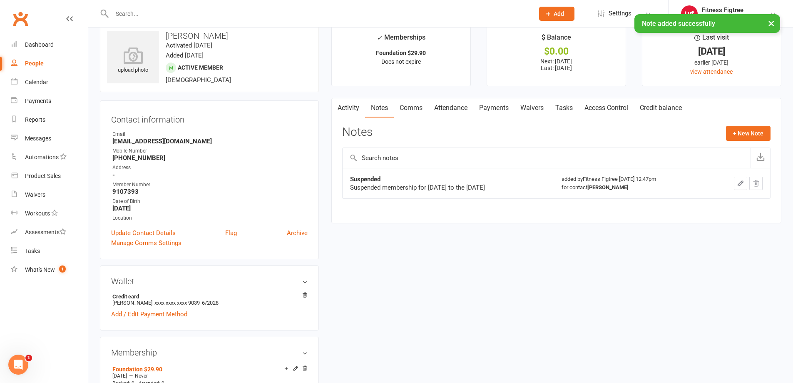
scroll to position [0, 0]
